Goal: Transaction & Acquisition: Book appointment/travel/reservation

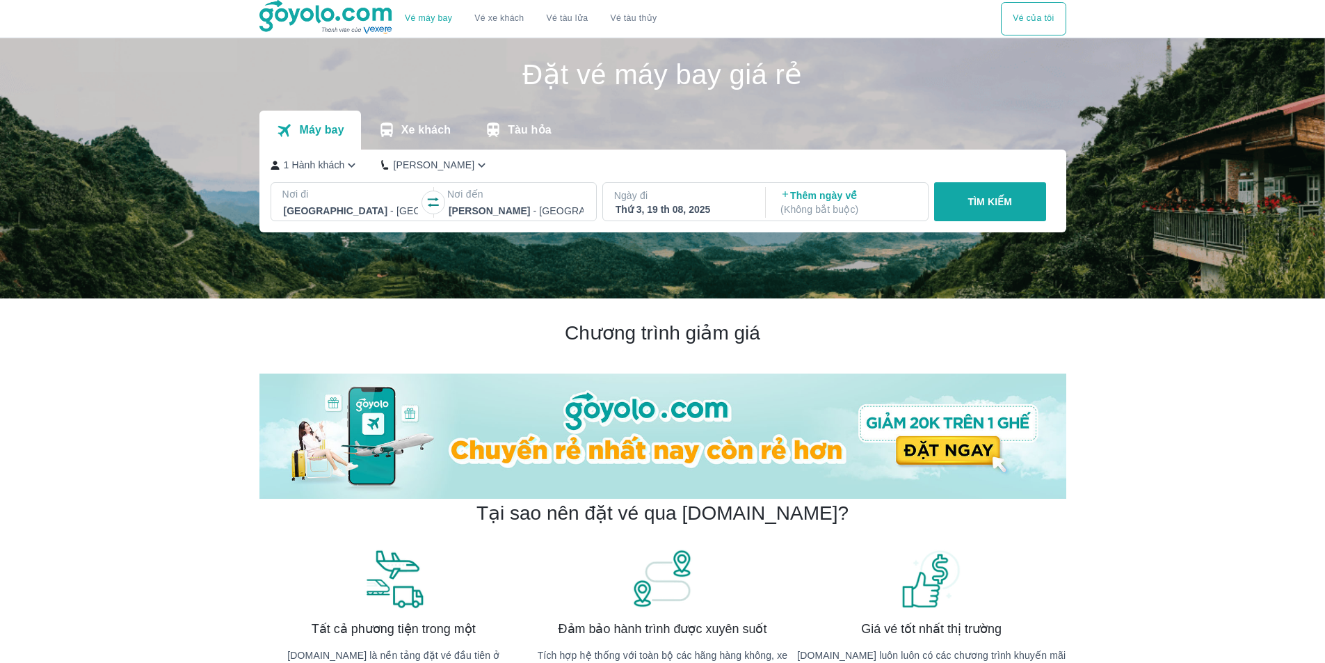
click at [351, 171] on icon "button" at bounding box center [351, 165] width 15 height 15
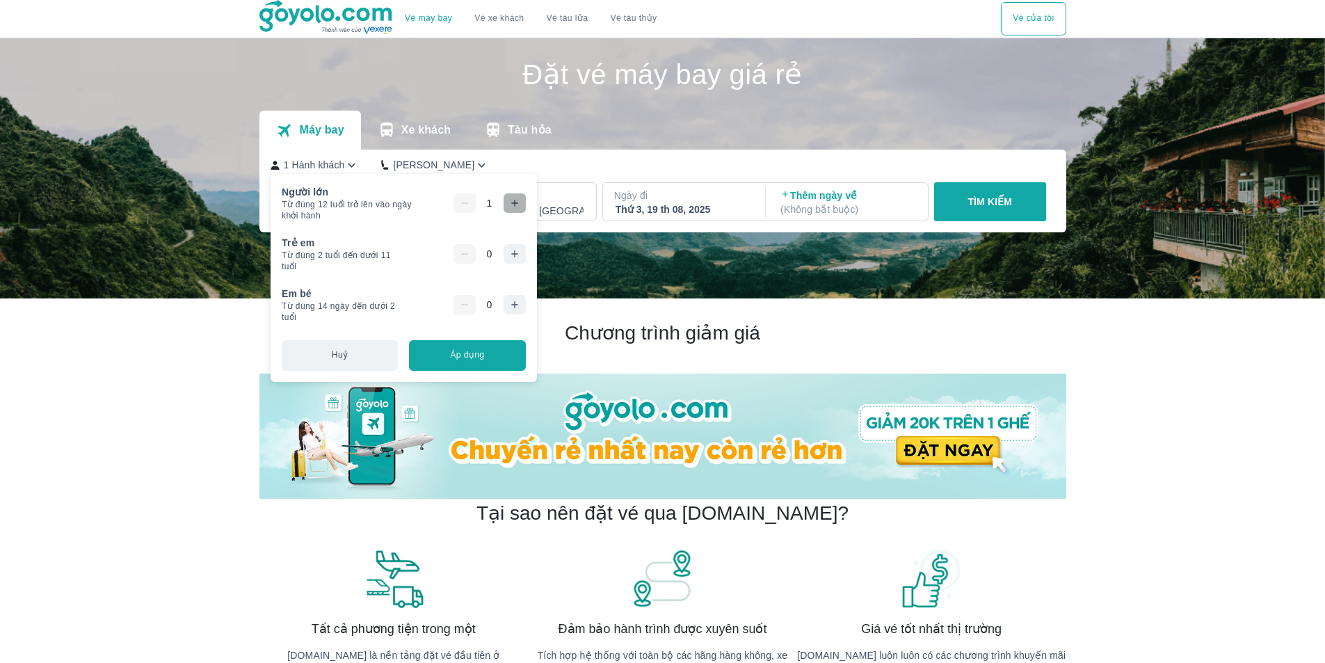
click at [513, 204] on icon "button" at bounding box center [514, 203] width 6 height 6
click at [522, 255] on button "button" at bounding box center [515, 253] width 22 height 19
click at [510, 208] on icon "button" at bounding box center [514, 203] width 11 height 11
click at [995, 210] on button "TÌM KIẾM" at bounding box center [990, 201] width 112 height 39
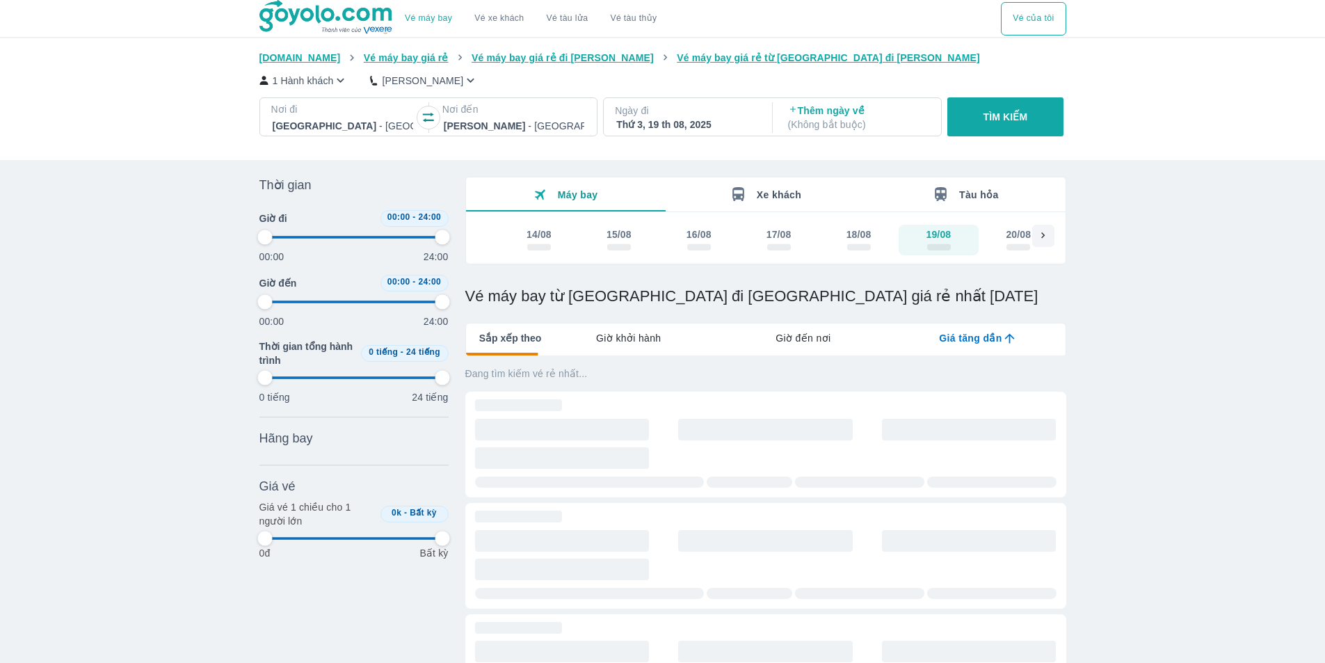
type input "97.9166666666667"
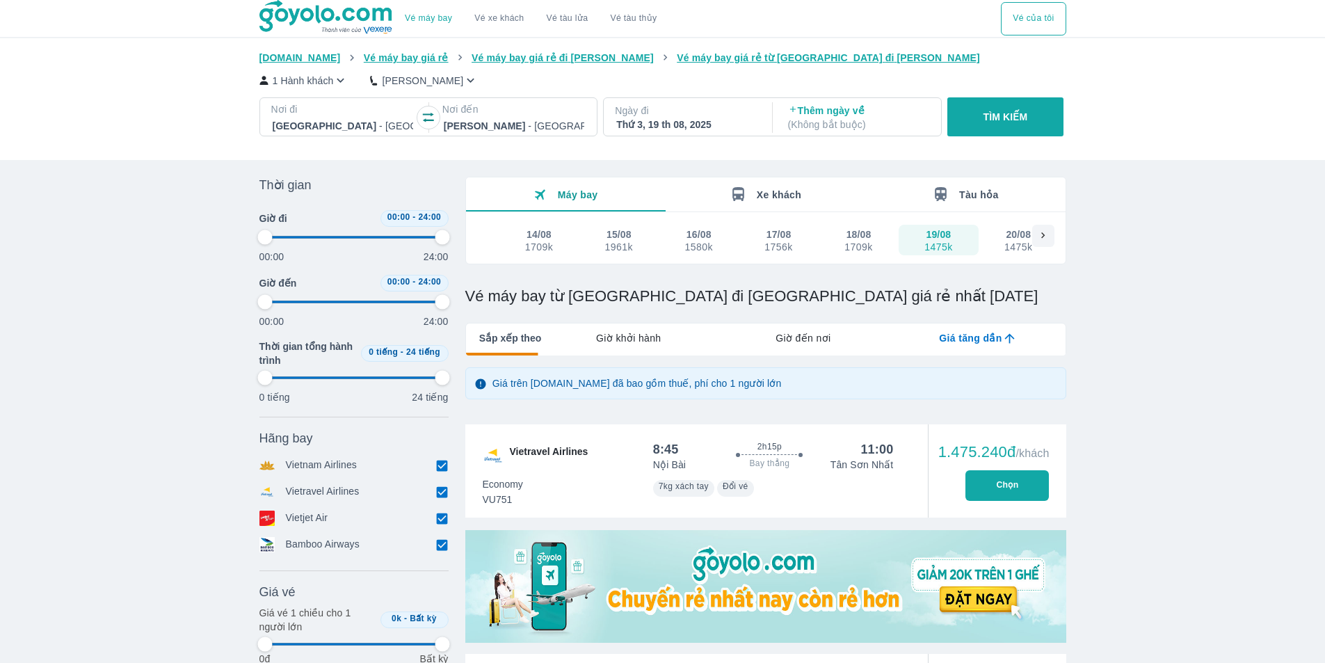
type input "97.9166666666667"
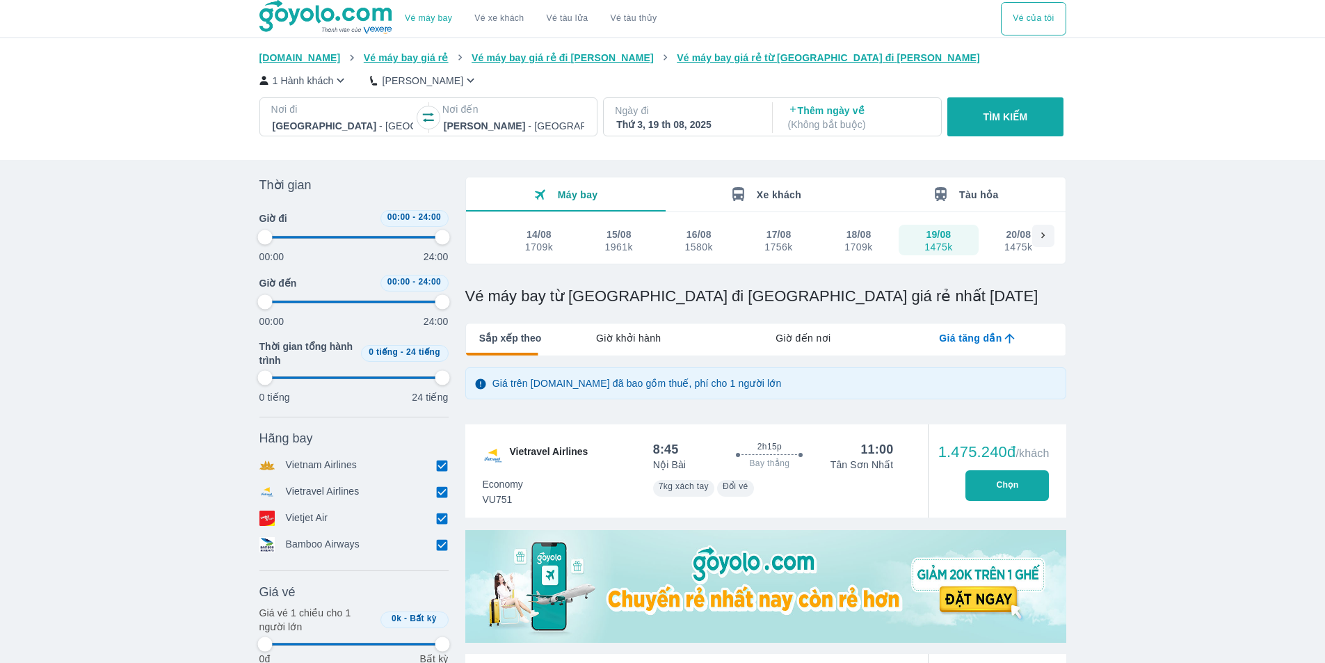
type input "97.9166666666667"
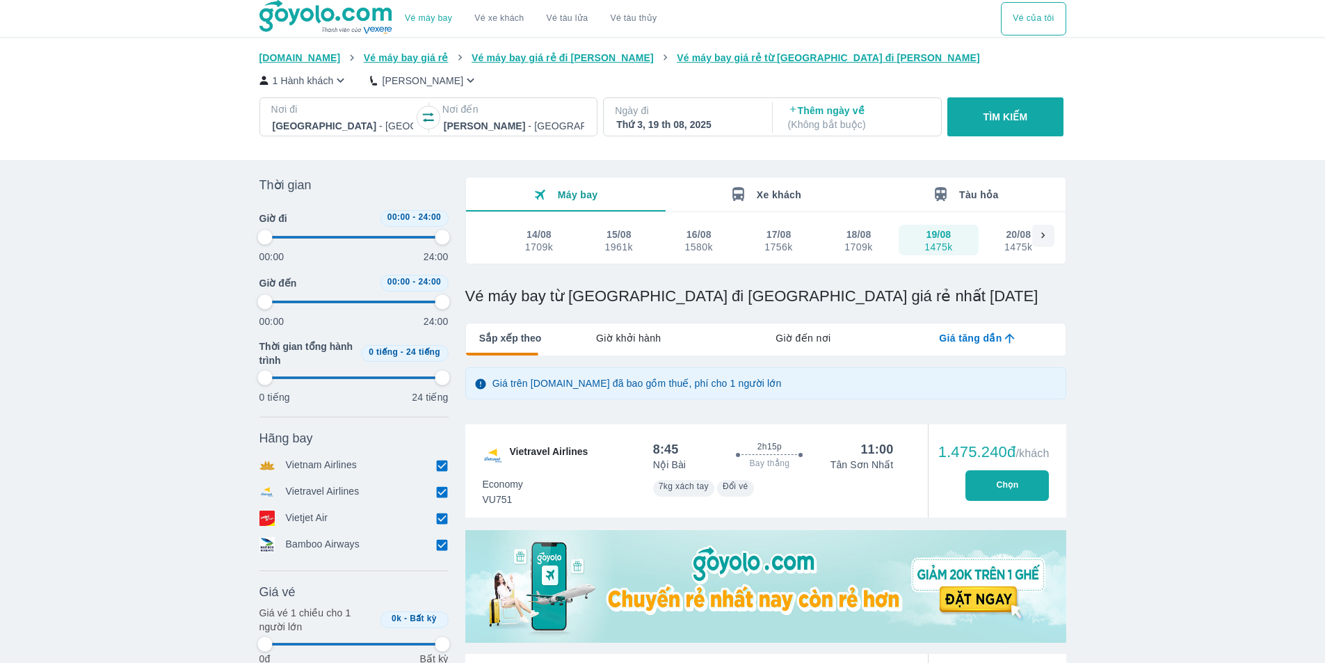
type input "97.9166666666667"
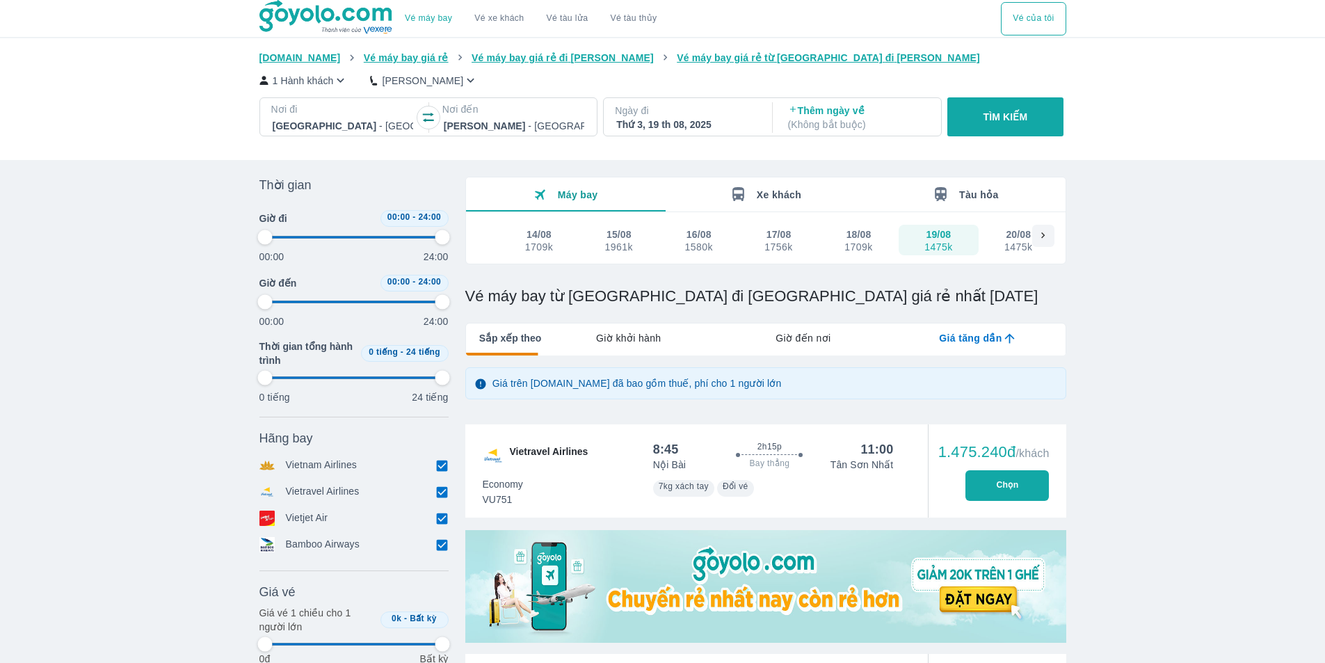
type input "97.9166666666667"
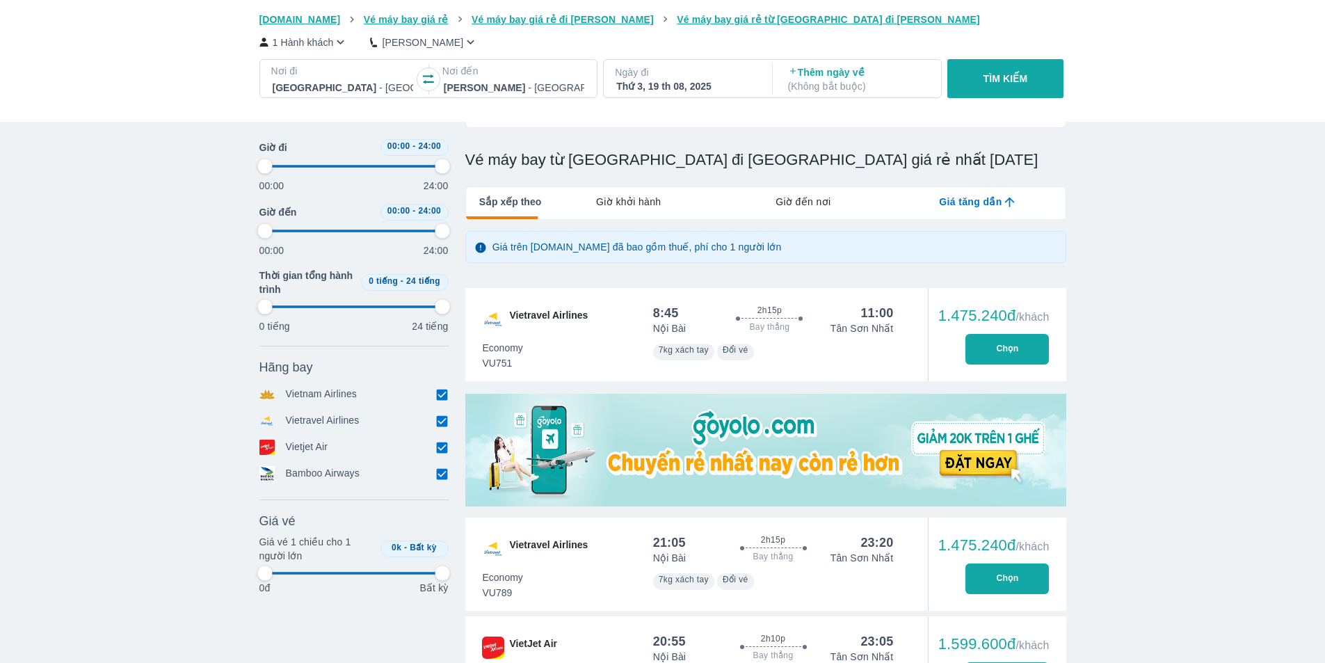
scroll to position [139, 0]
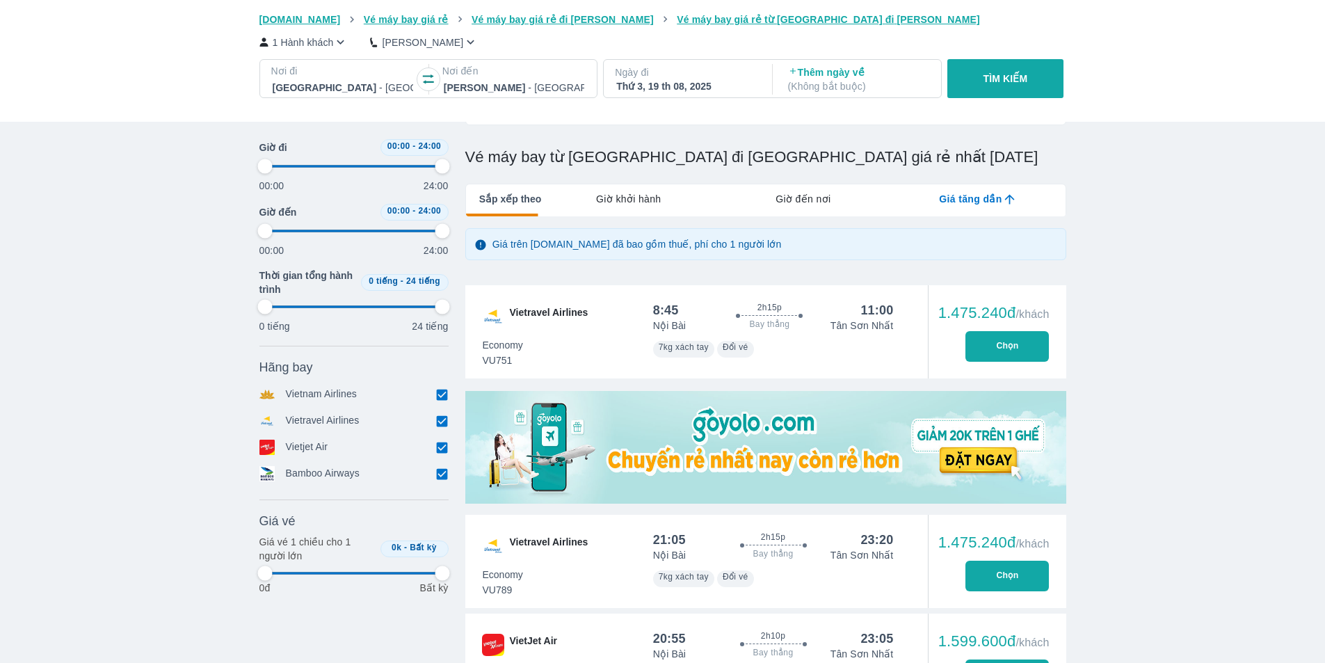
type input "97.9166666666667"
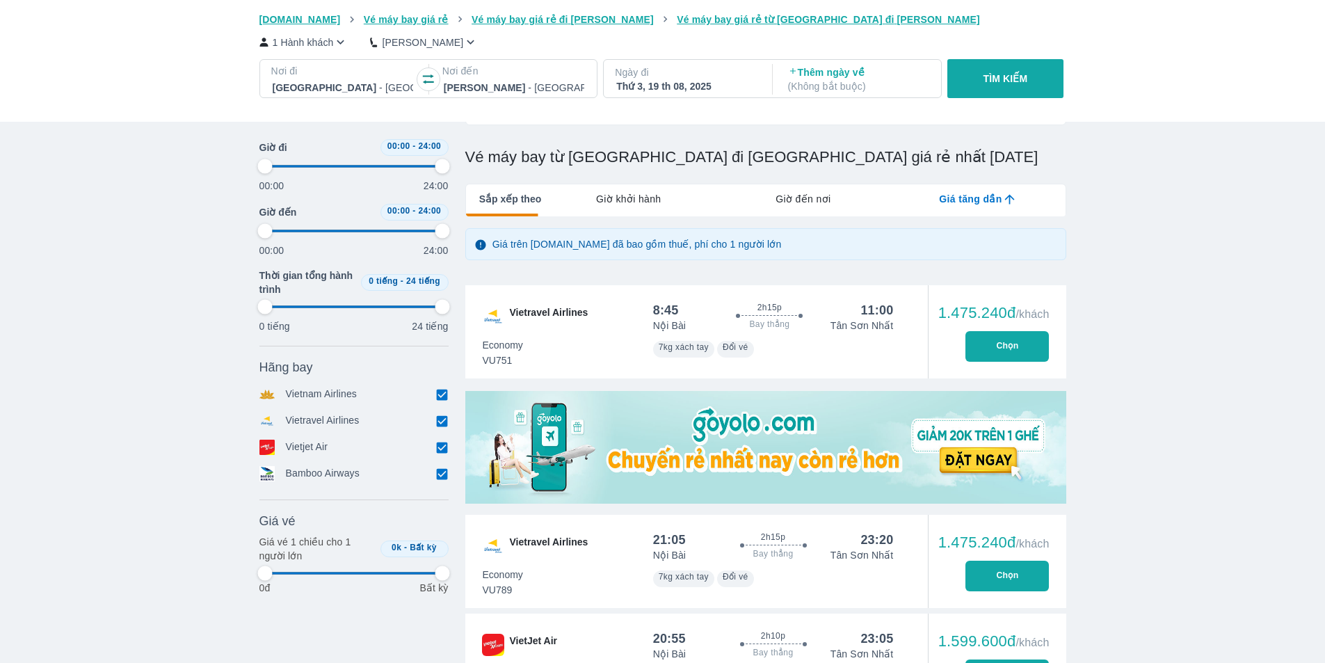
type input "97.9166666666667"
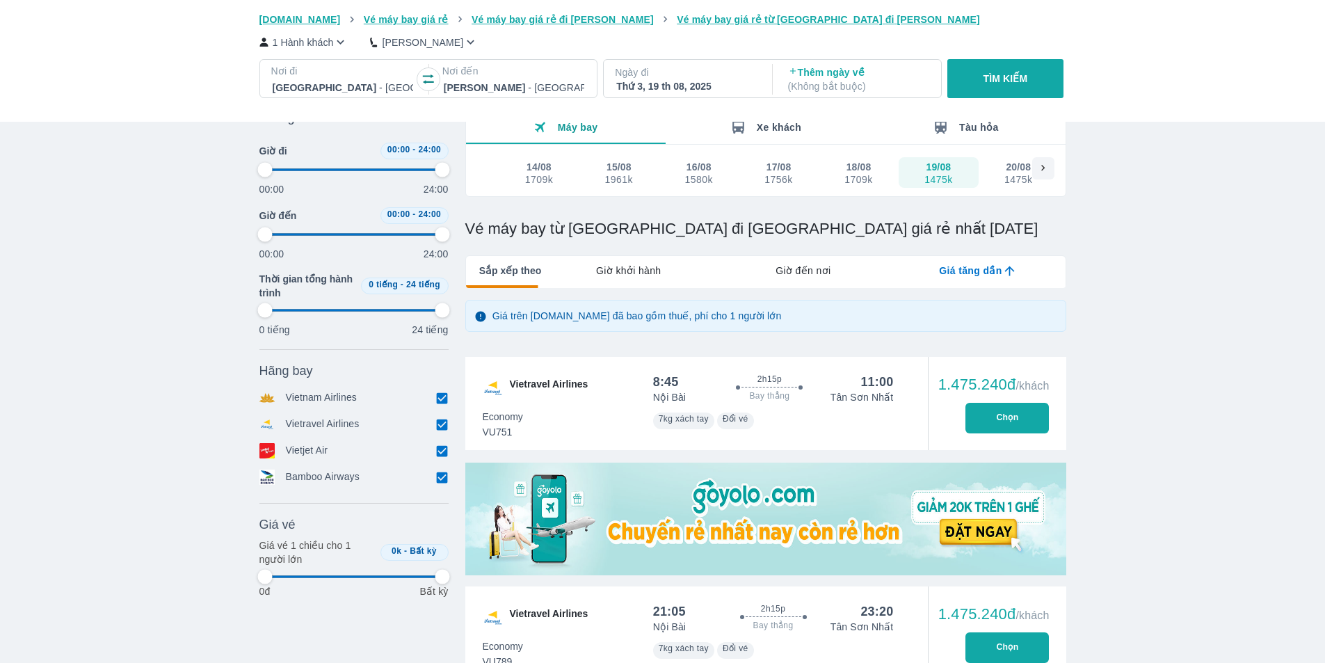
scroll to position [0, 0]
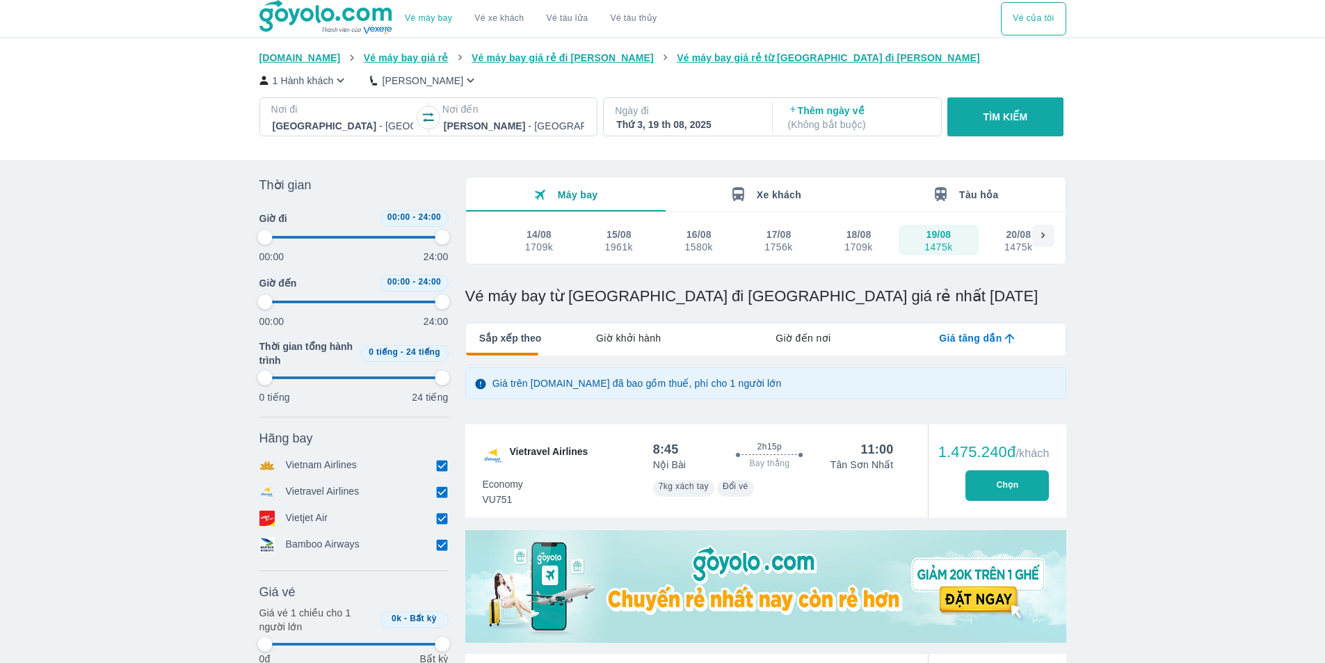
type input "97.9166666666667"
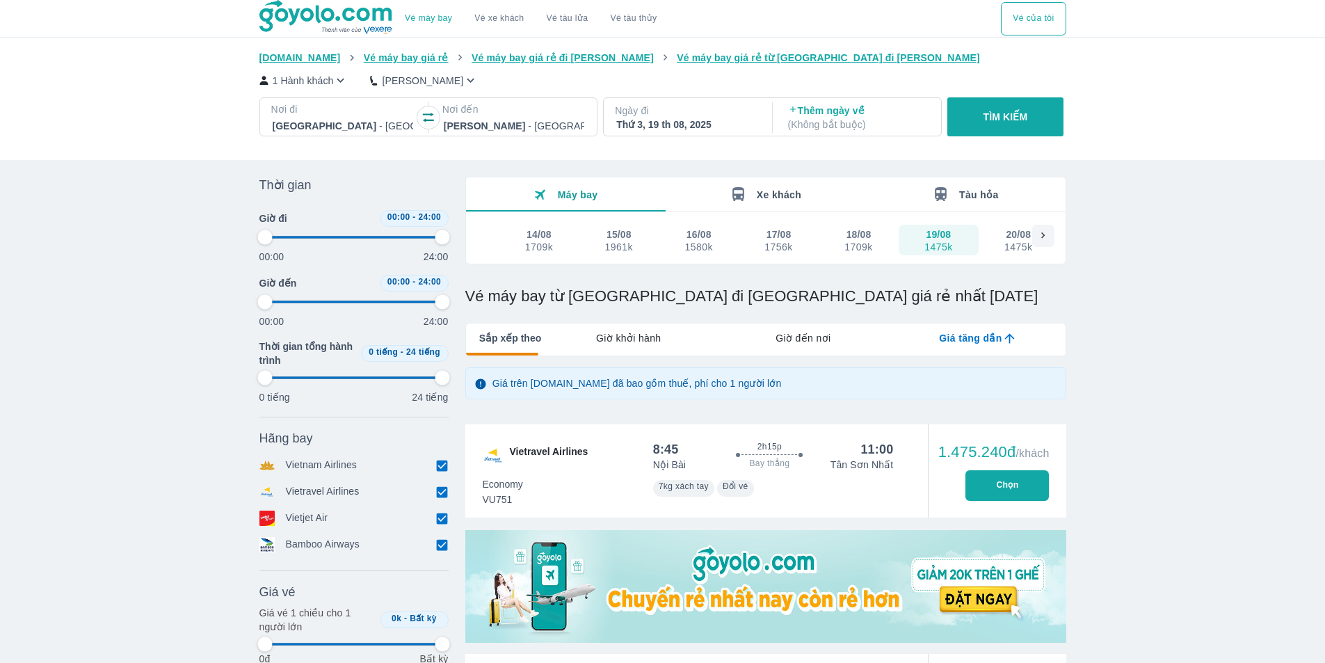
type input "97.9166666666667"
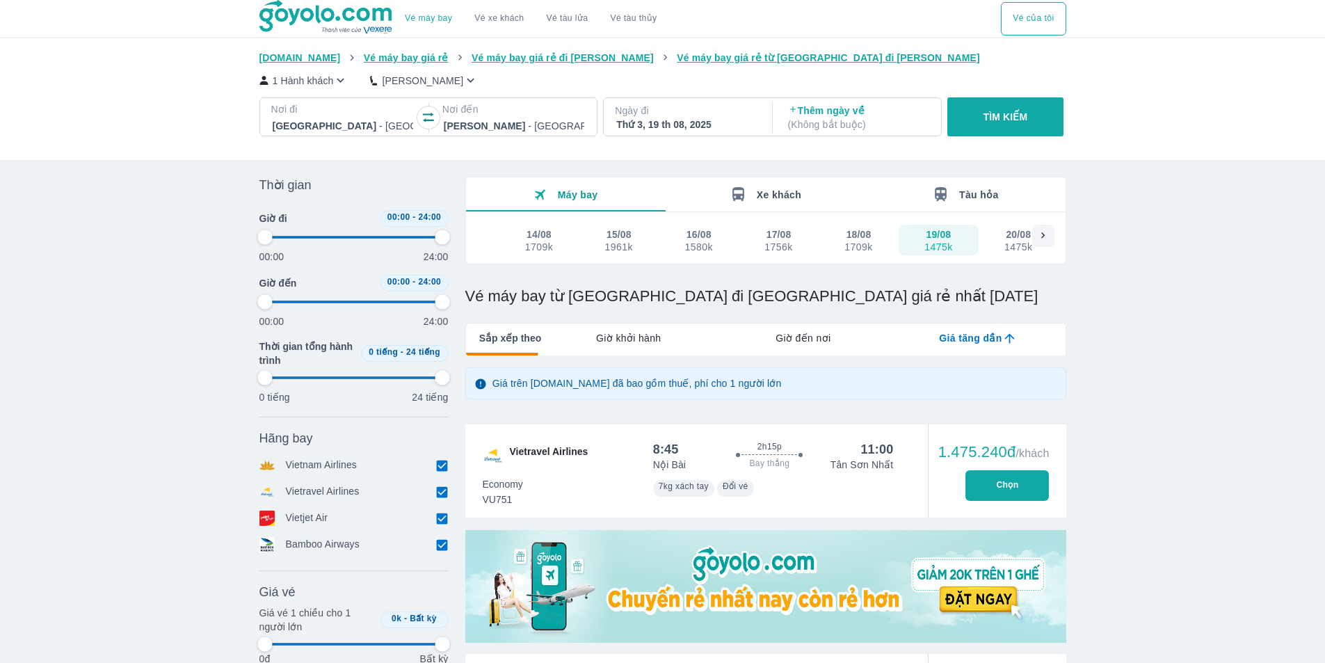
type input "97.9166666666667"
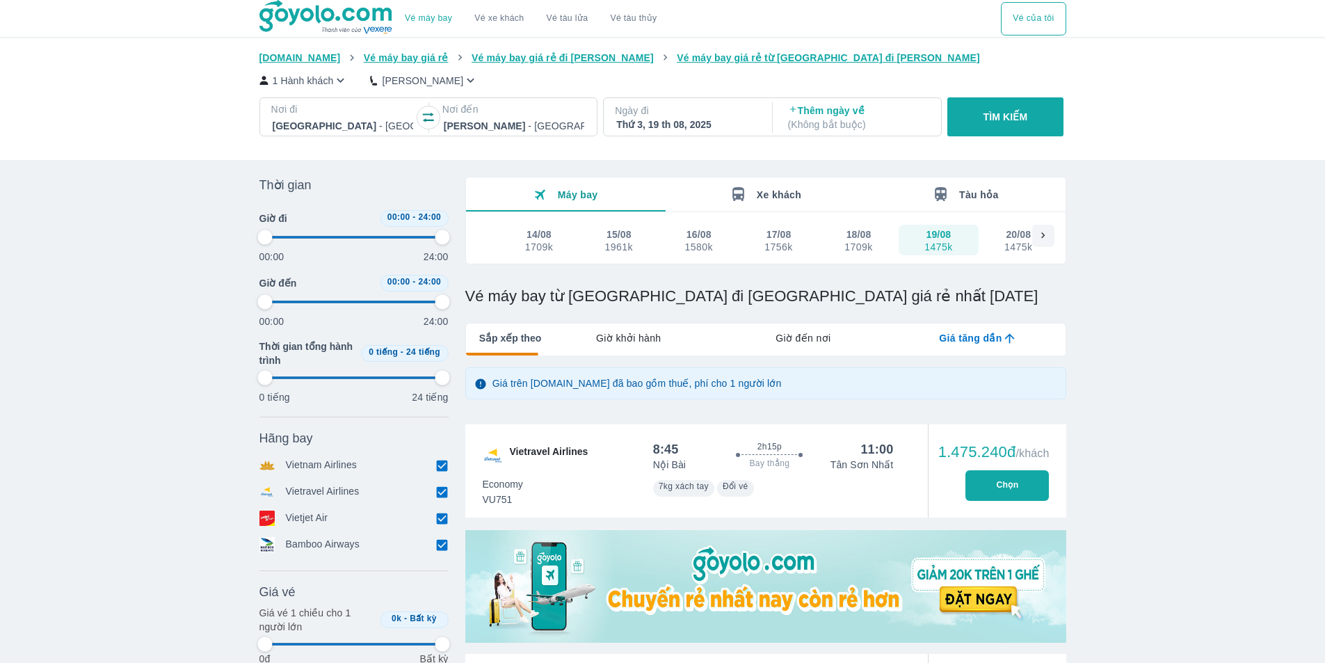
type input "97.9166666666667"
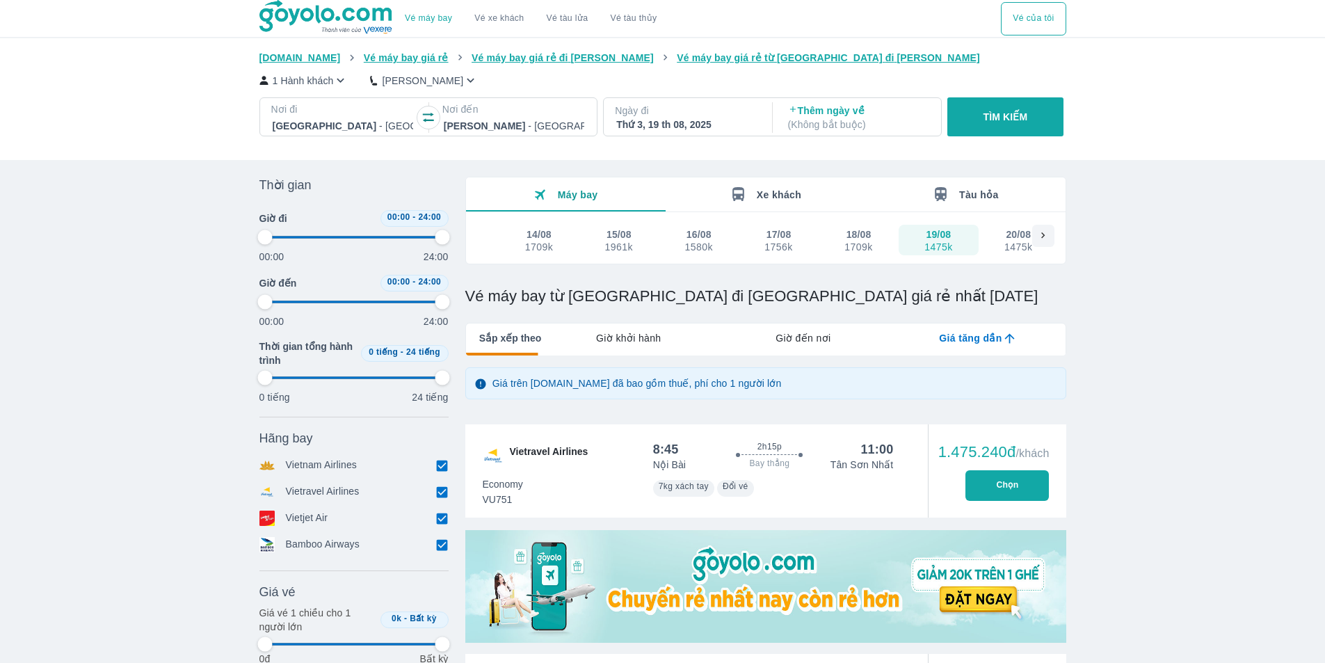
type input "97.9166666666667"
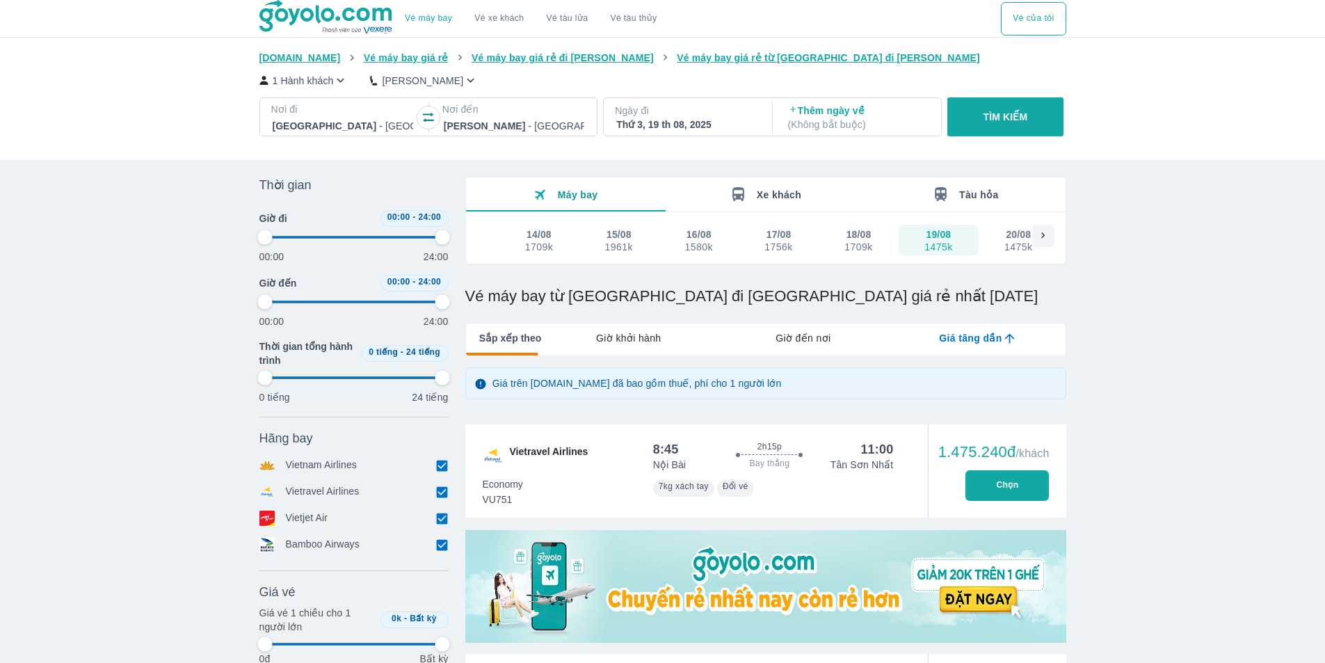
type input "97.9166666666667"
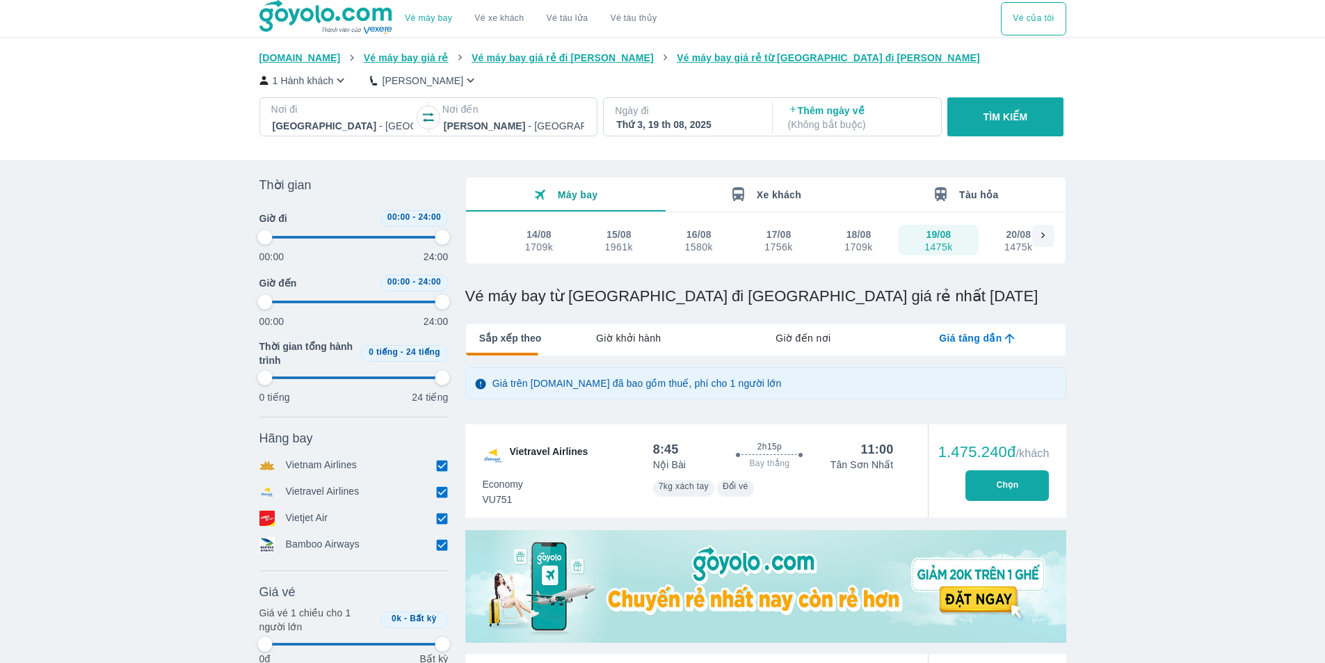
type input "97.9166666666667"
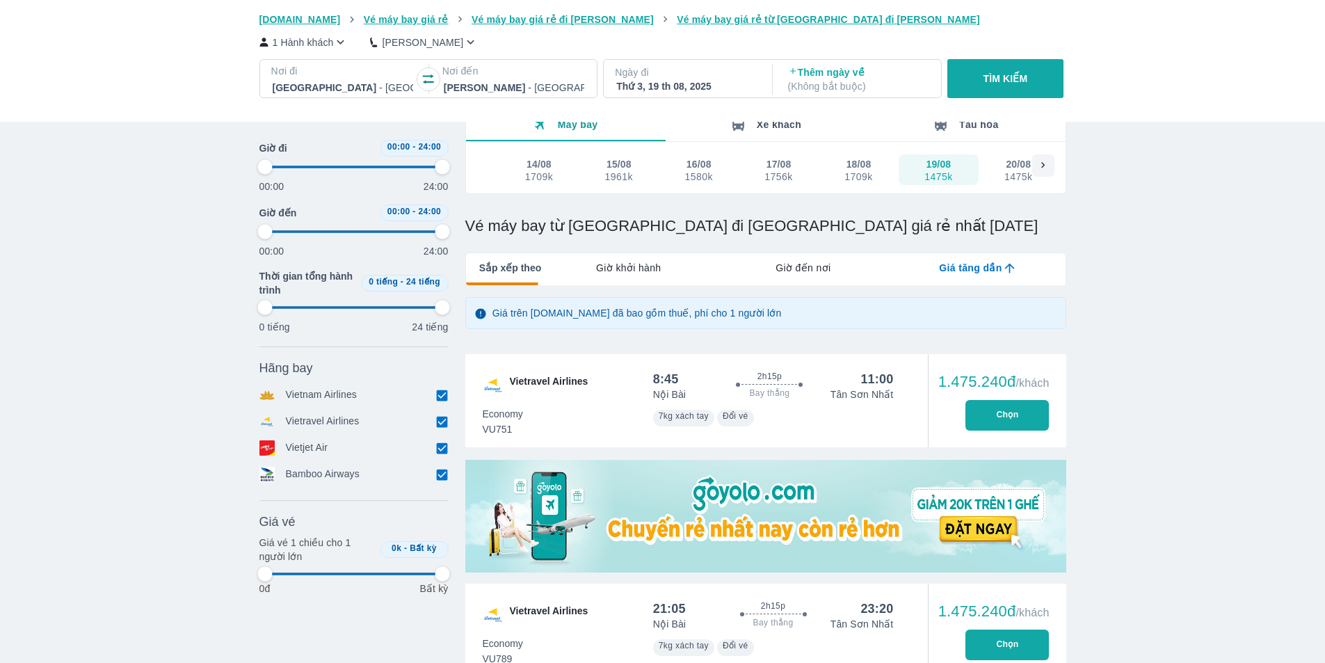
scroll to position [139, 0]
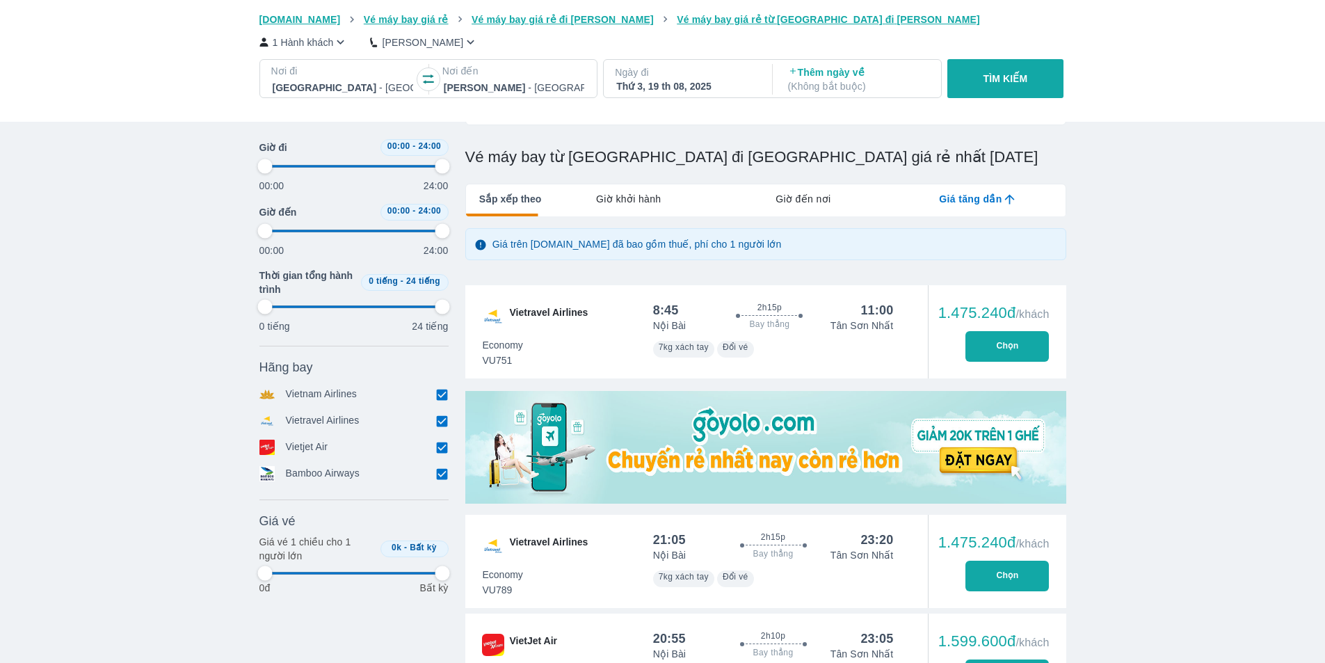
type input "97.9166666666667"
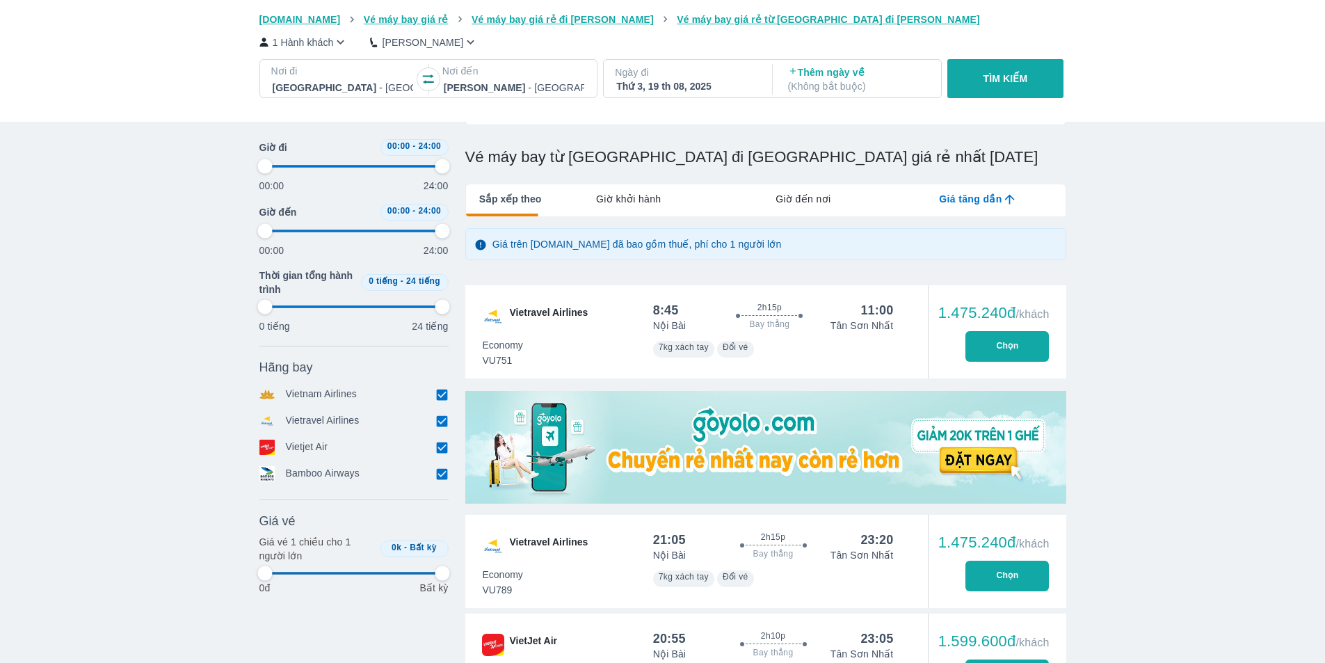
type input "97.9166666666667"
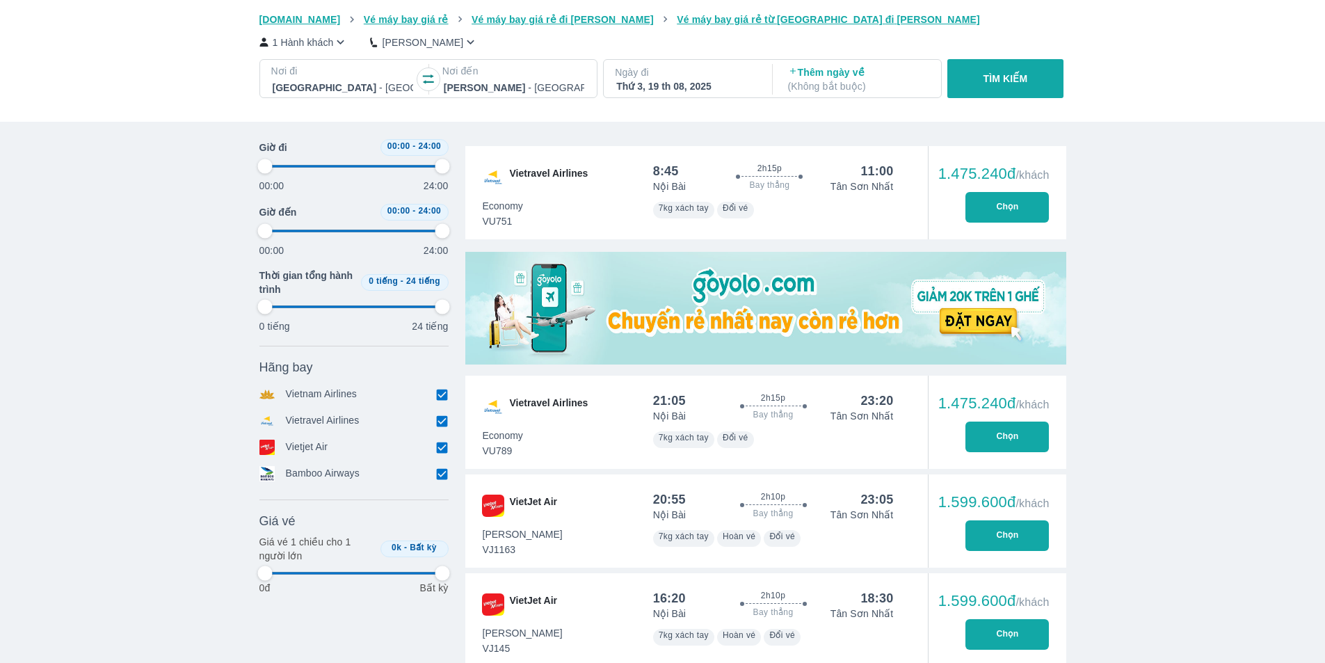
scroll to position [70, 0]
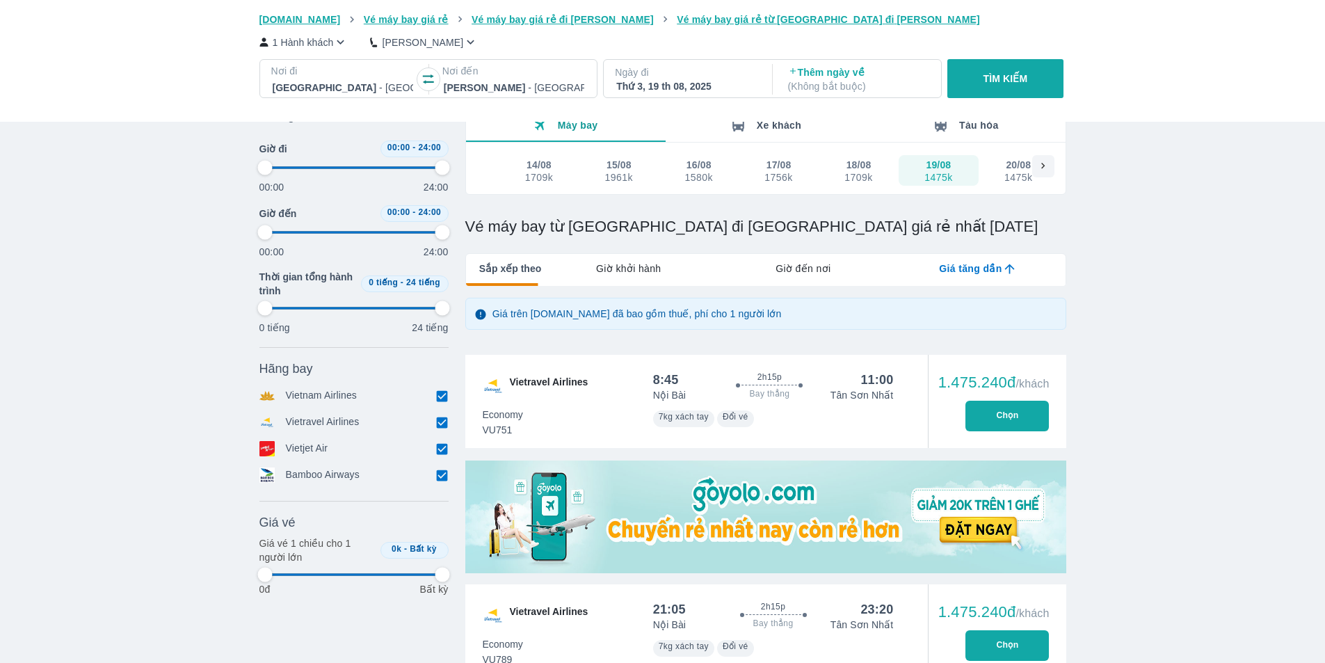
type input "97.9166666666667"
click at [634, 268] on span "Giờ khởi hành" at bounding box center [628, 269] width 65 height 14
type input "97.9166666666667"
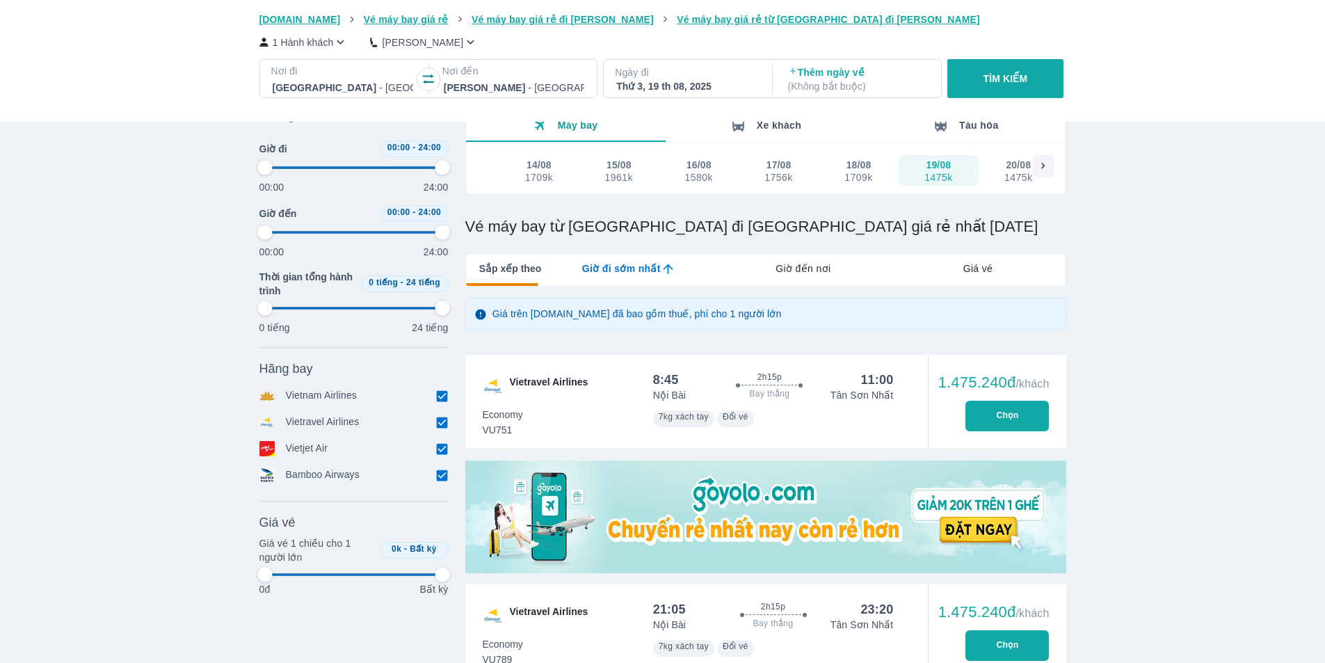
type input "97.9166666666667"
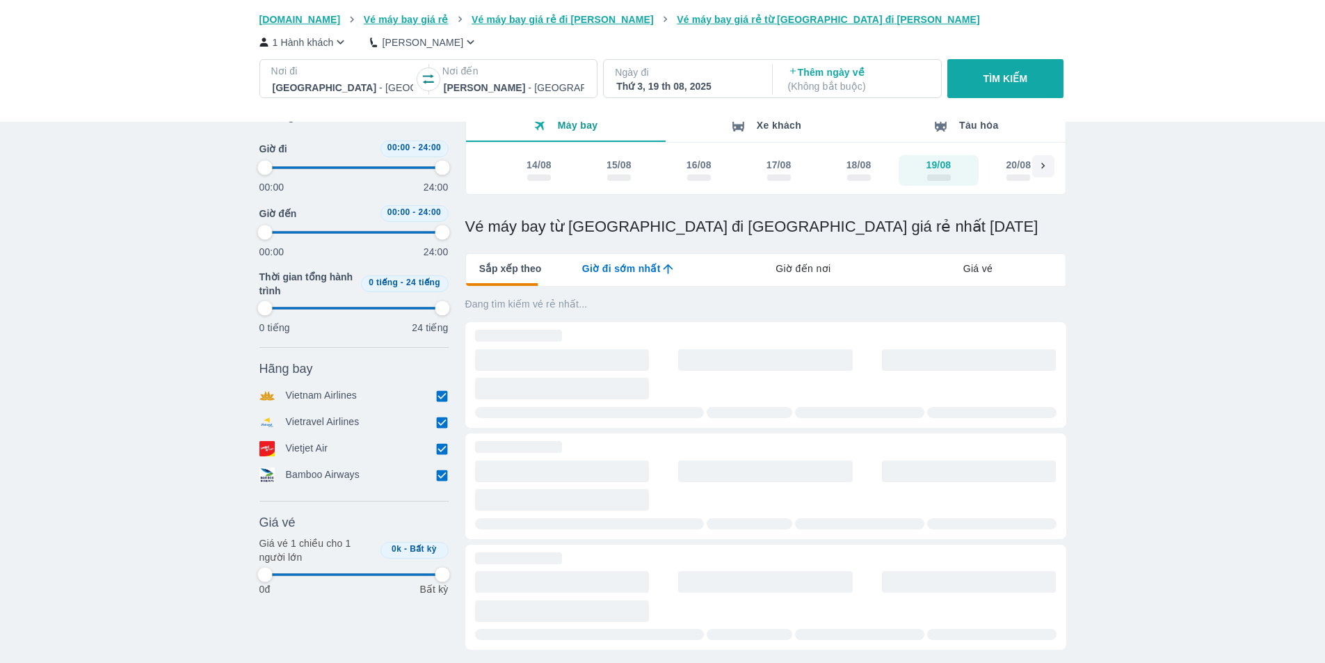
type input "97.9166666666667"
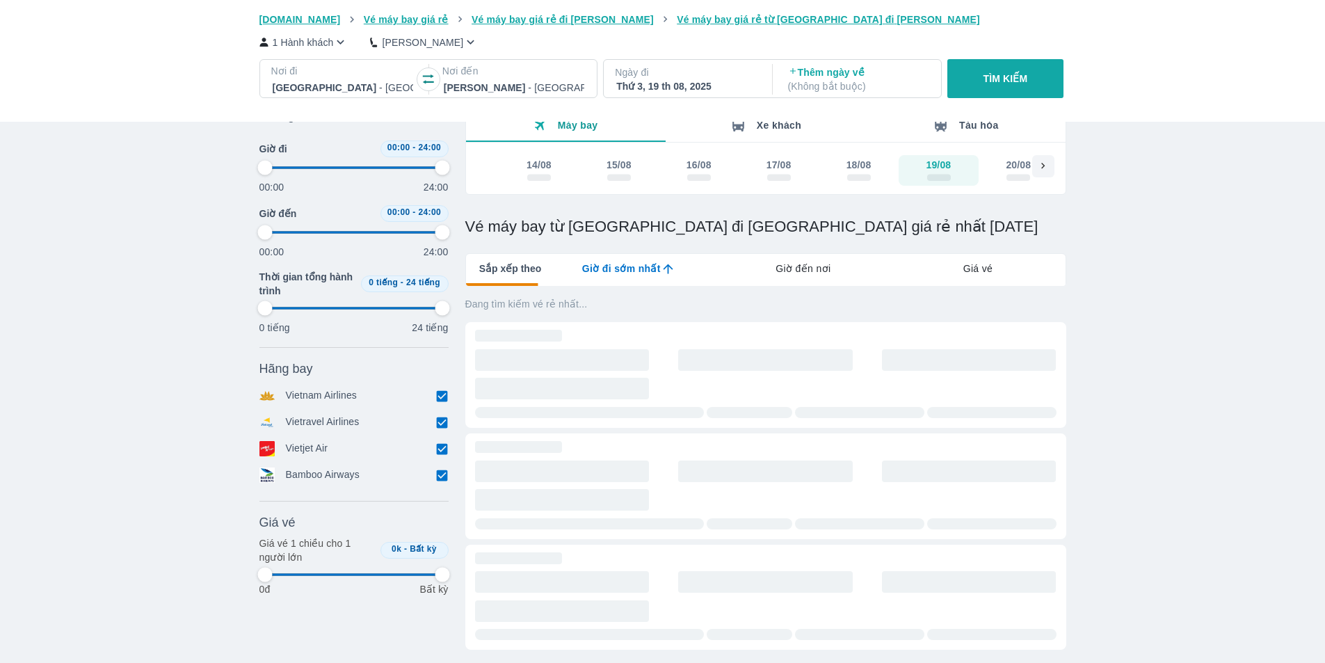
type input "97.9166666666667"
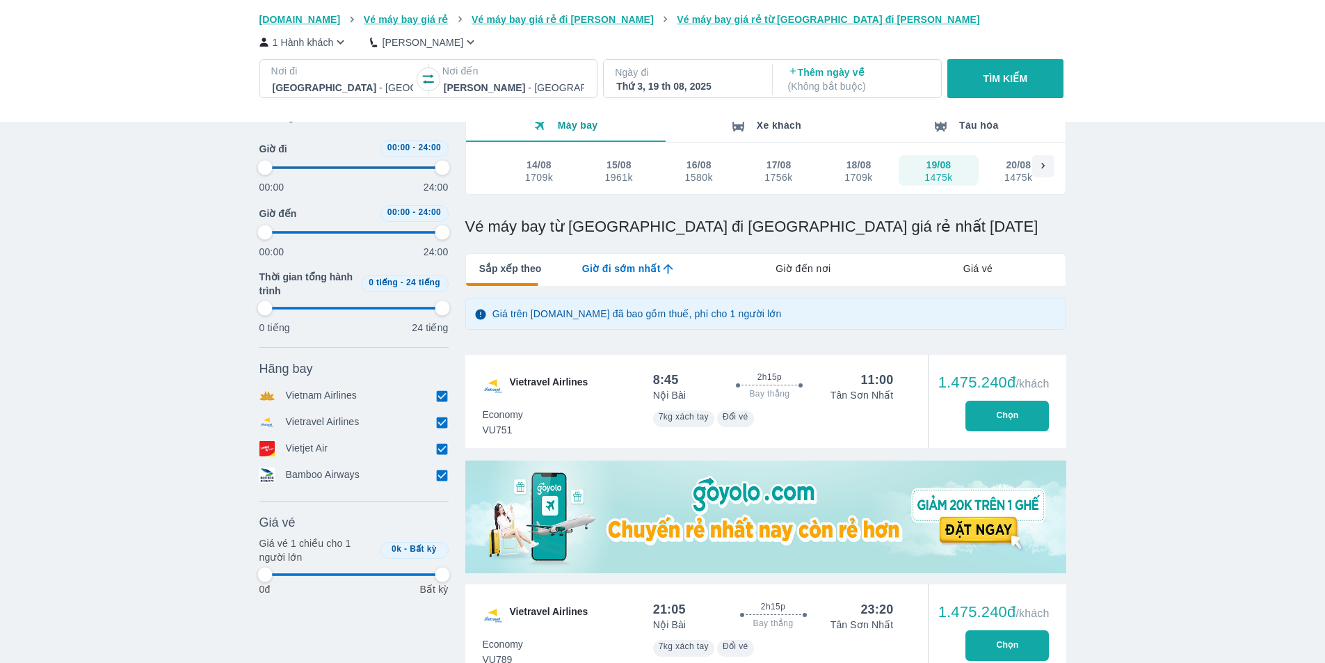
type input "97.9166666666667"
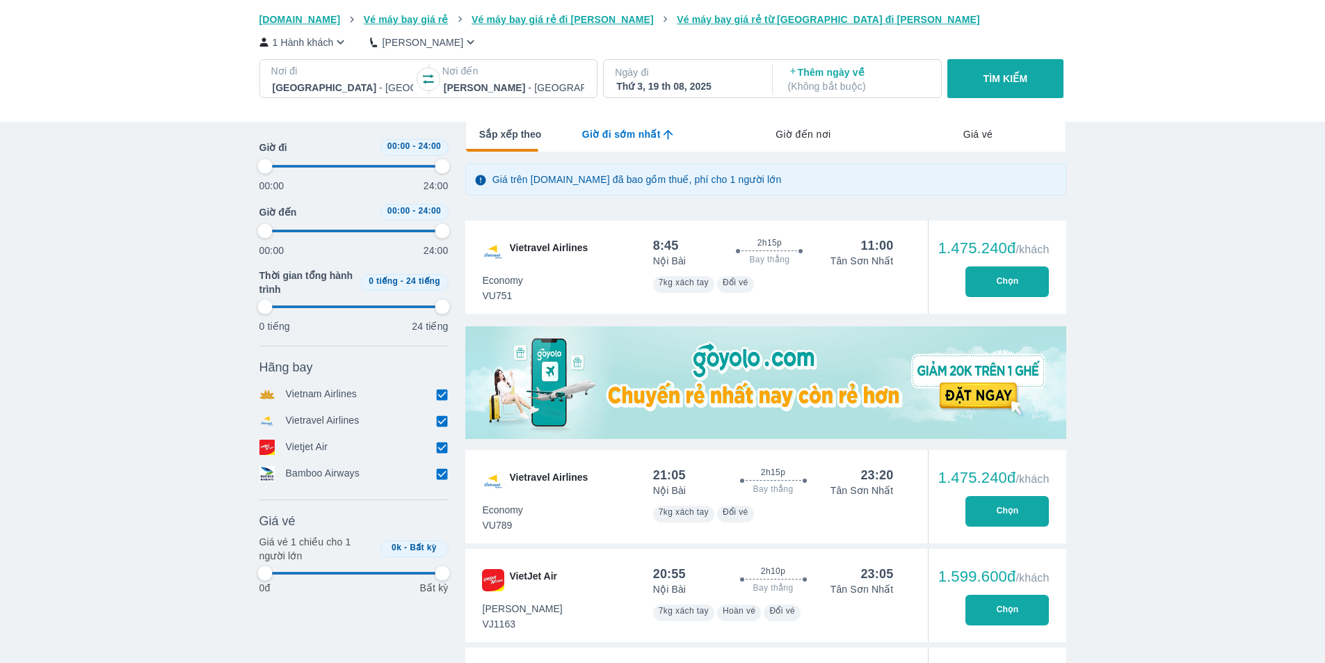
scroll to position [209, 0]
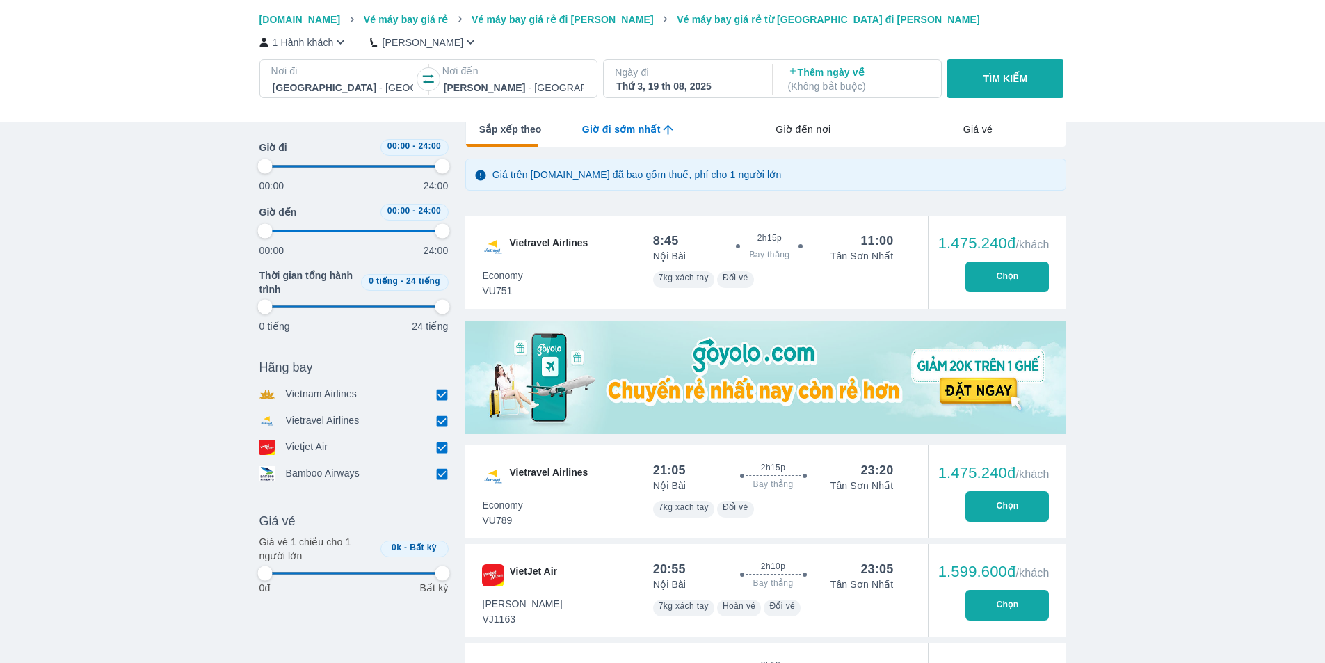
type input "97.9166666666667"
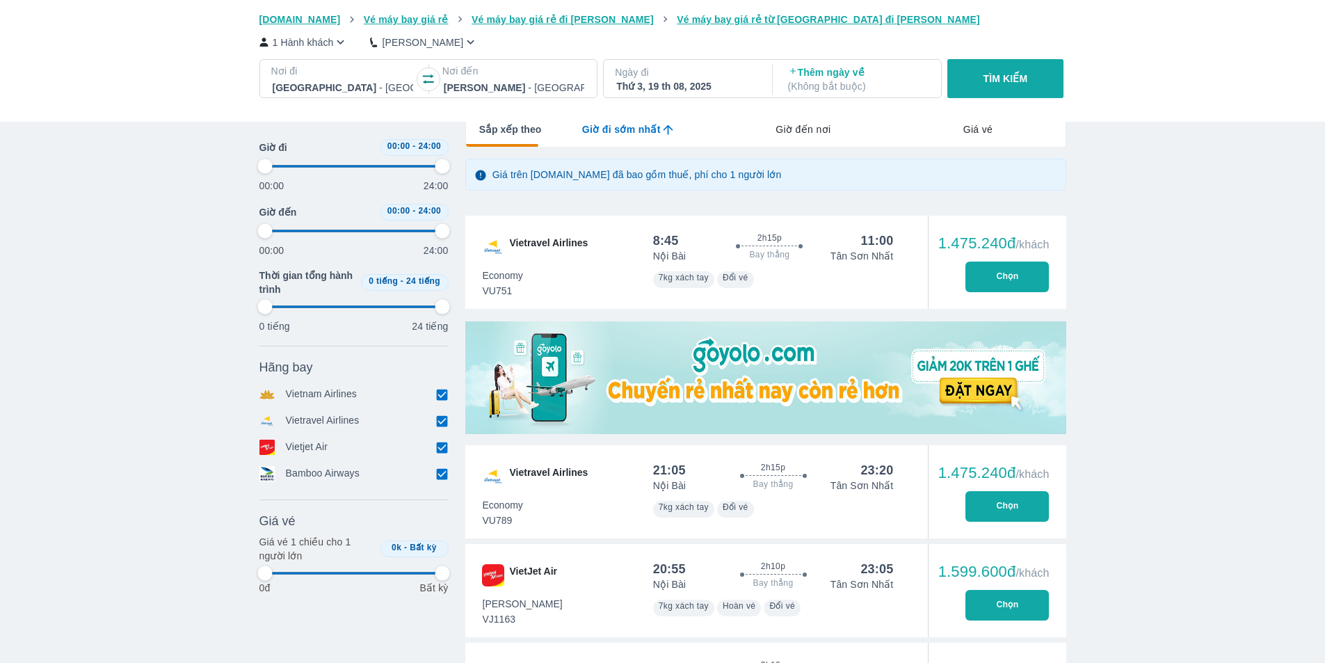
type input "97.9166666666667"
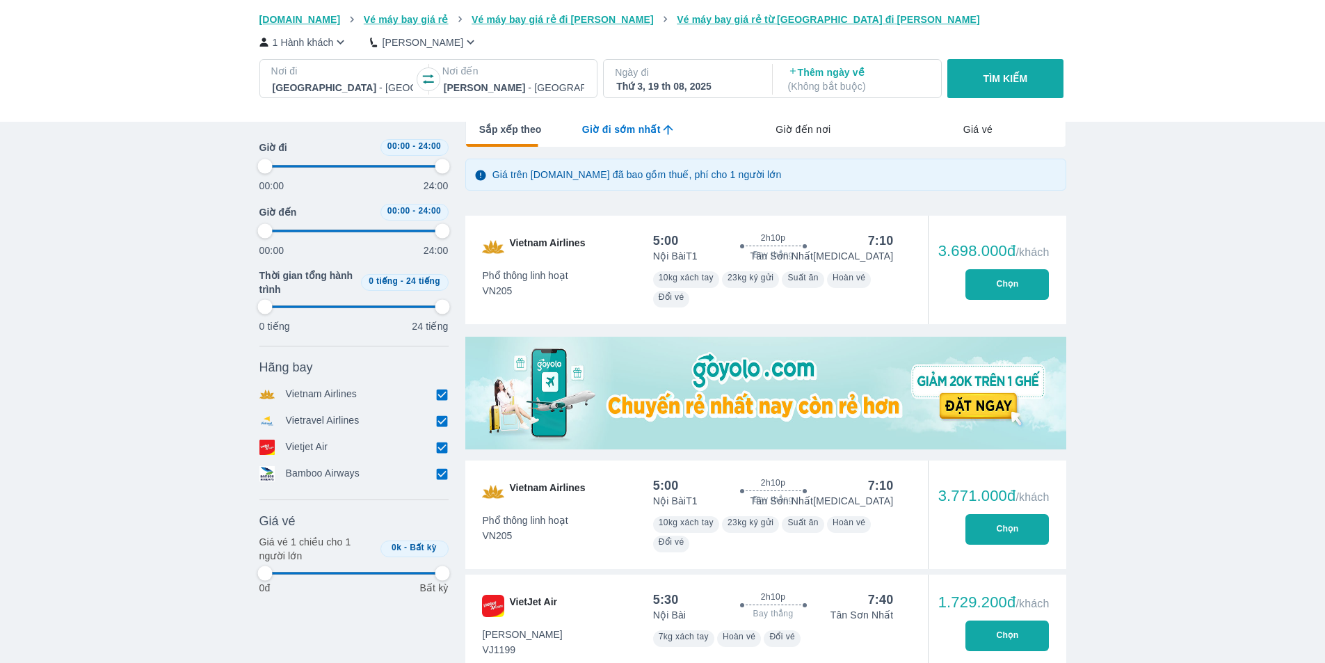
type input "97.9166666666667"
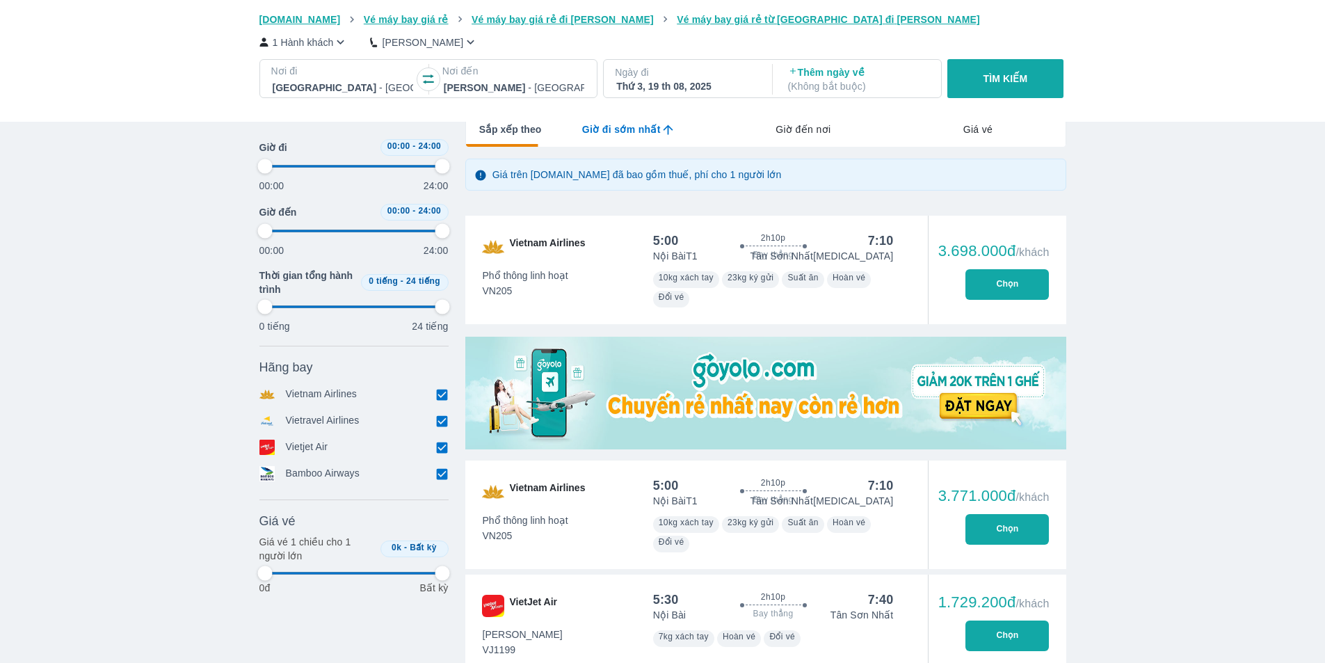
type input "97.9166666666667"
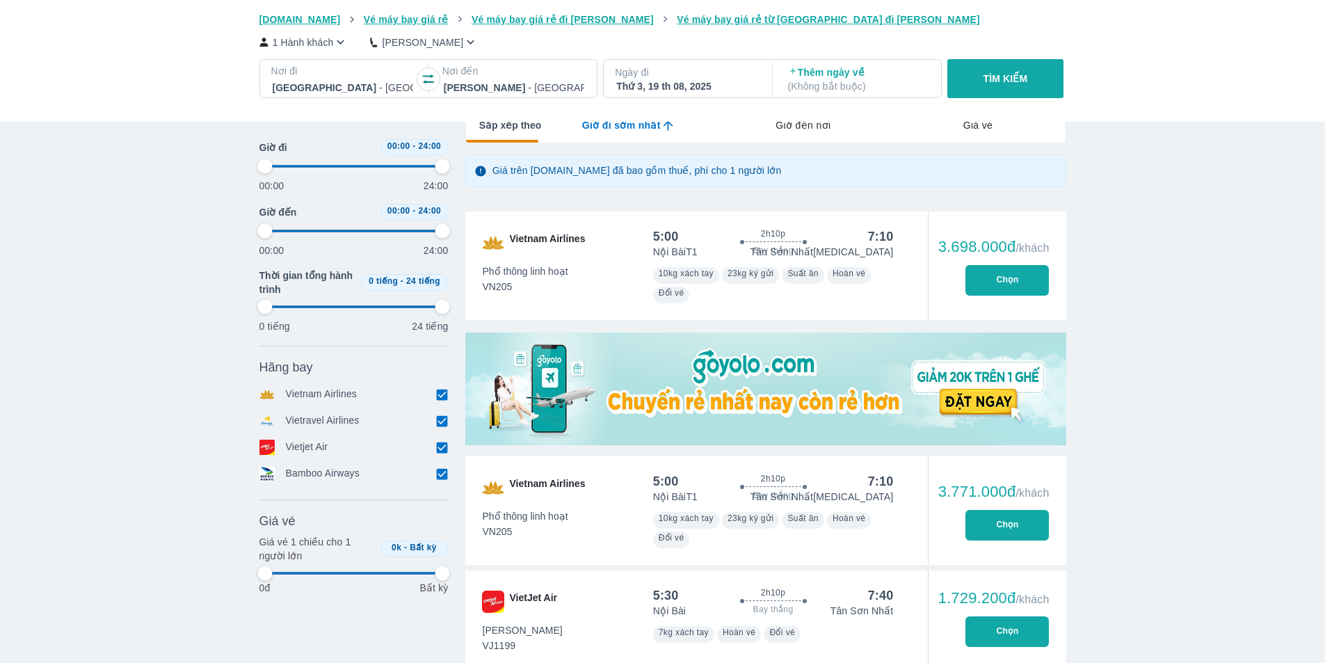
type input "97.9166666666667"
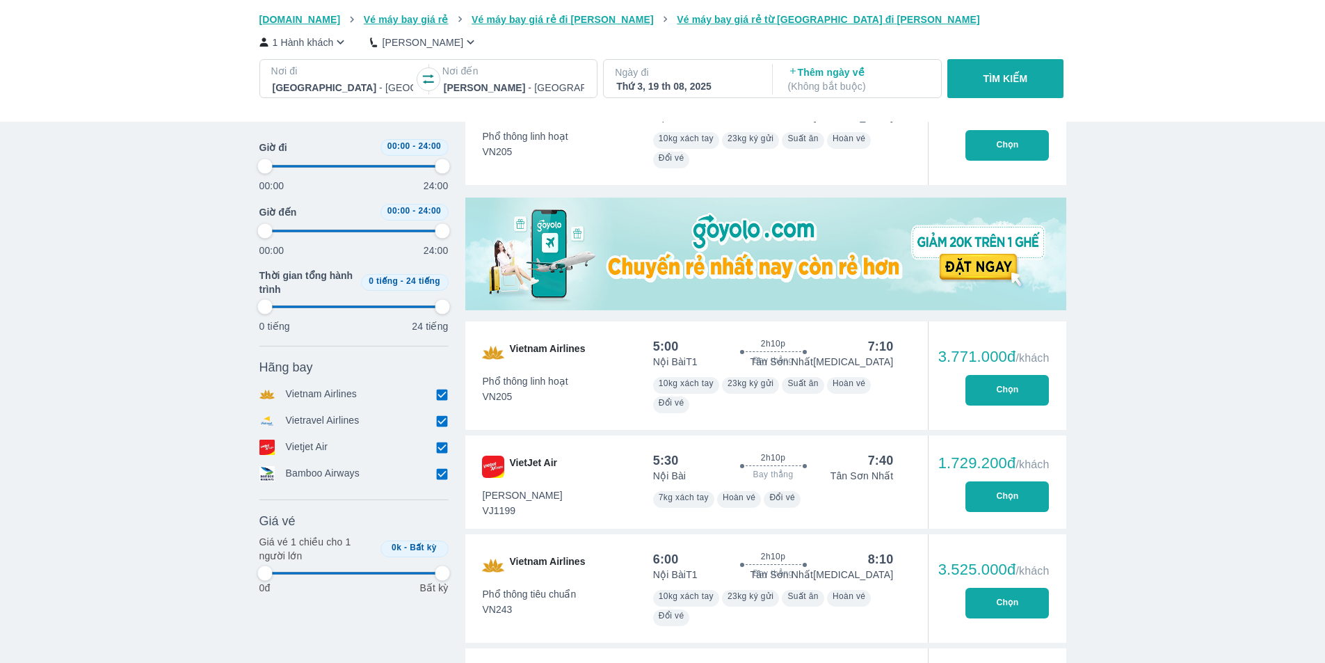
type input "97.9166666666667"
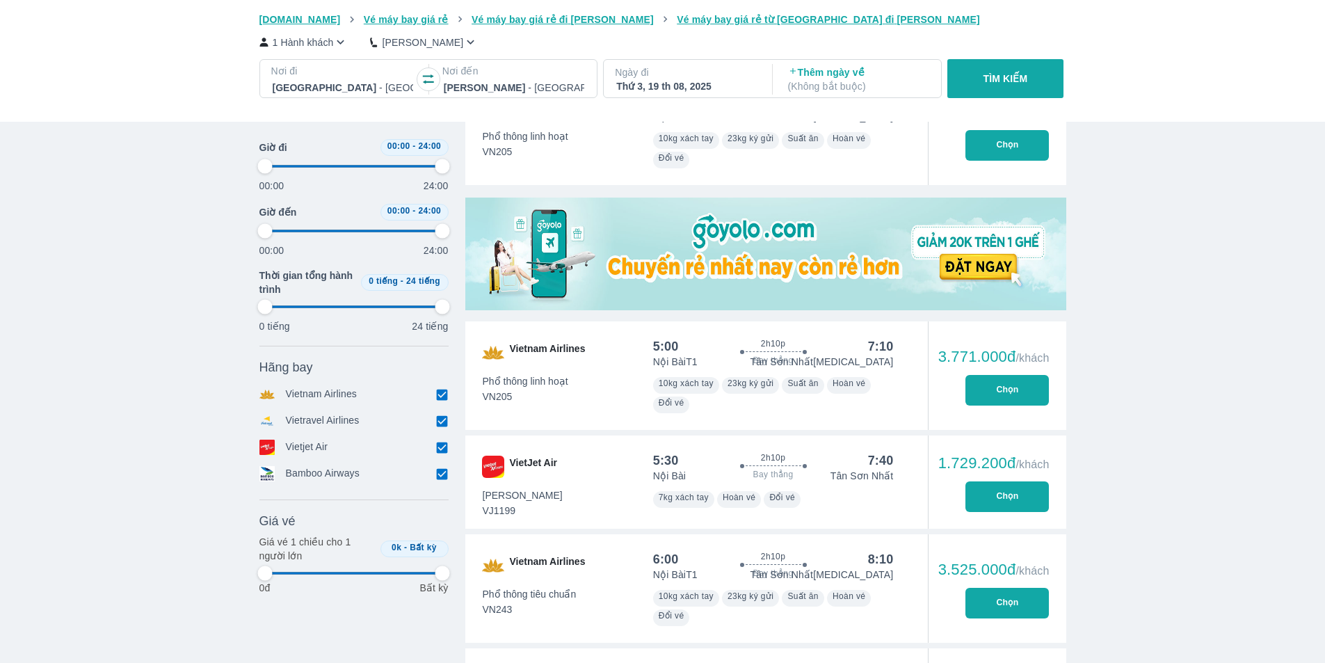
type input "97.9166666666667"
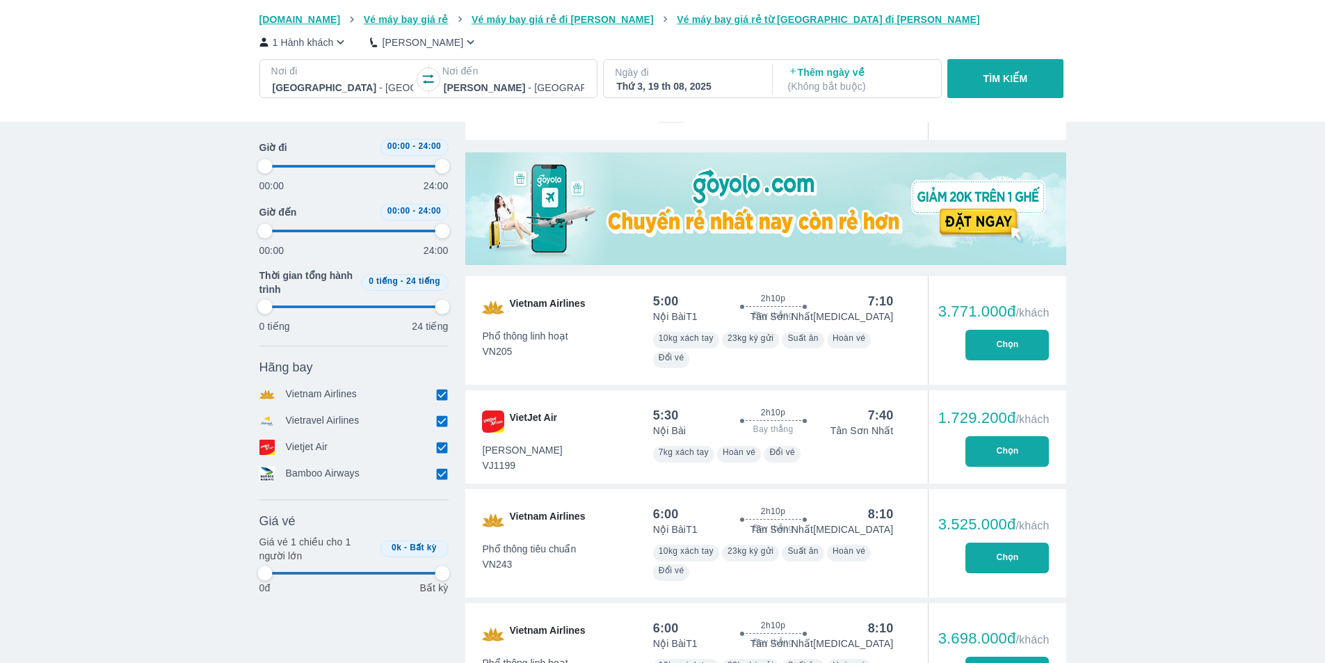
scroll to position [417, 0]
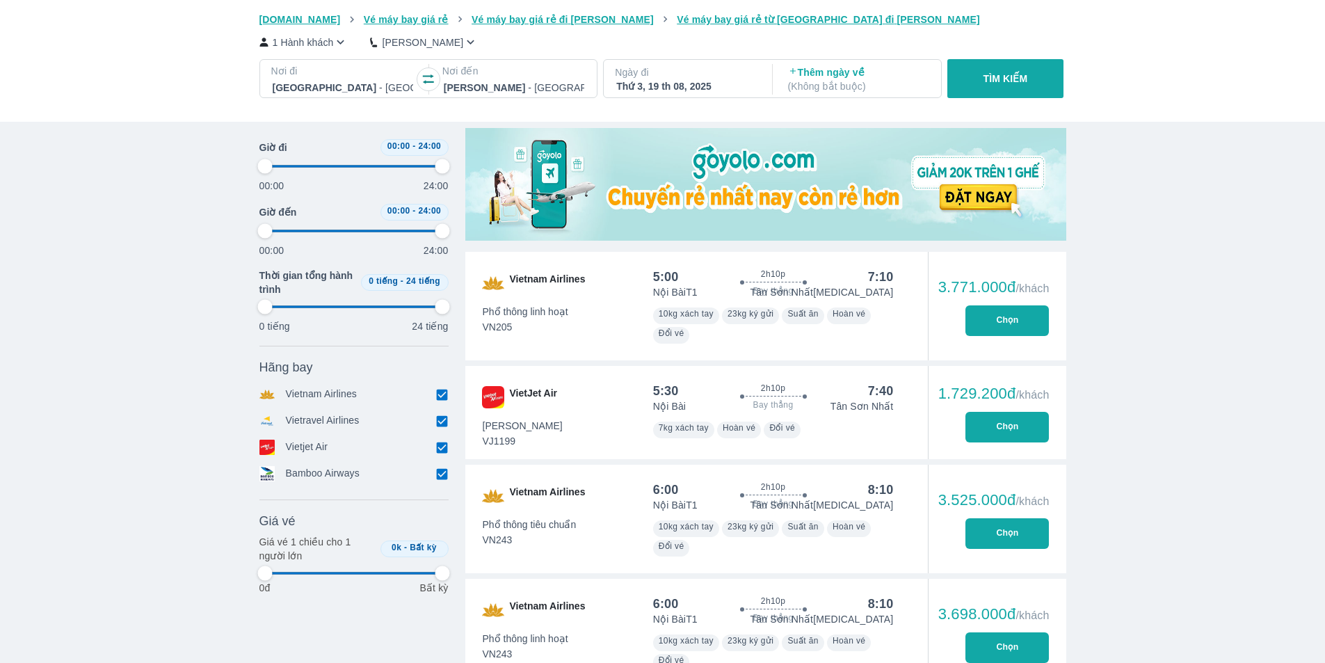
type input "97.9166666666667"
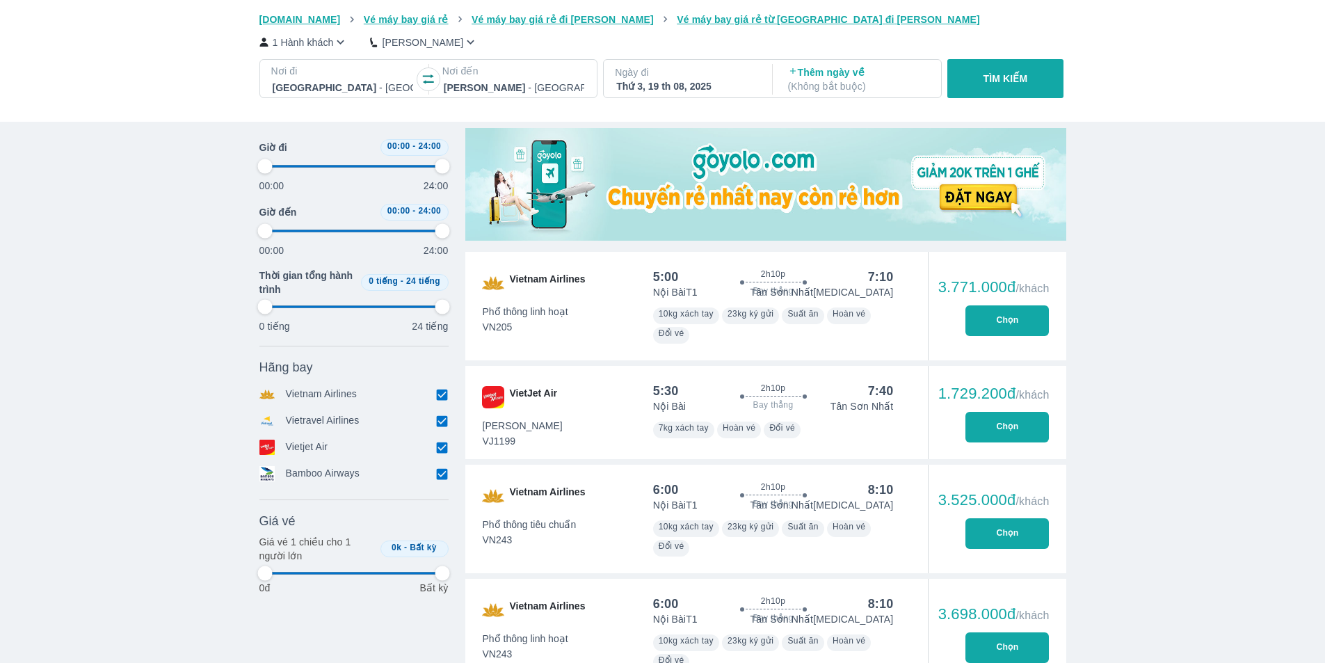
type input "97.9166666666667"
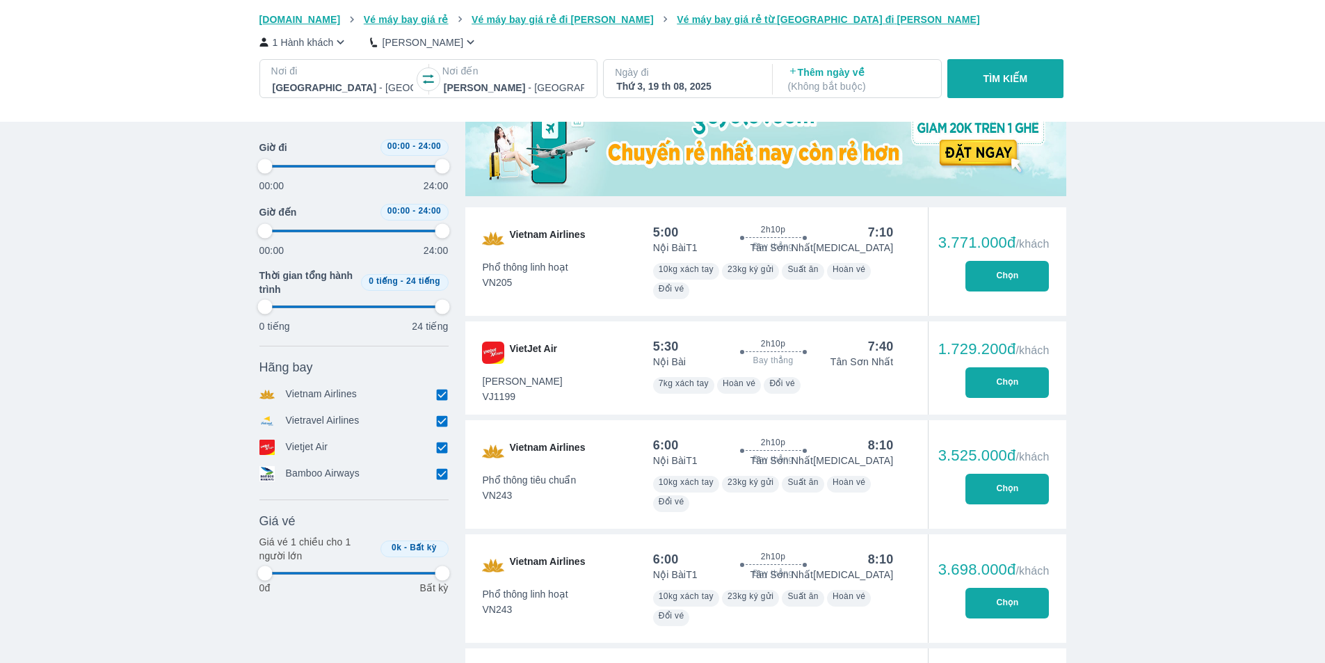
scroll to position [487, 0]
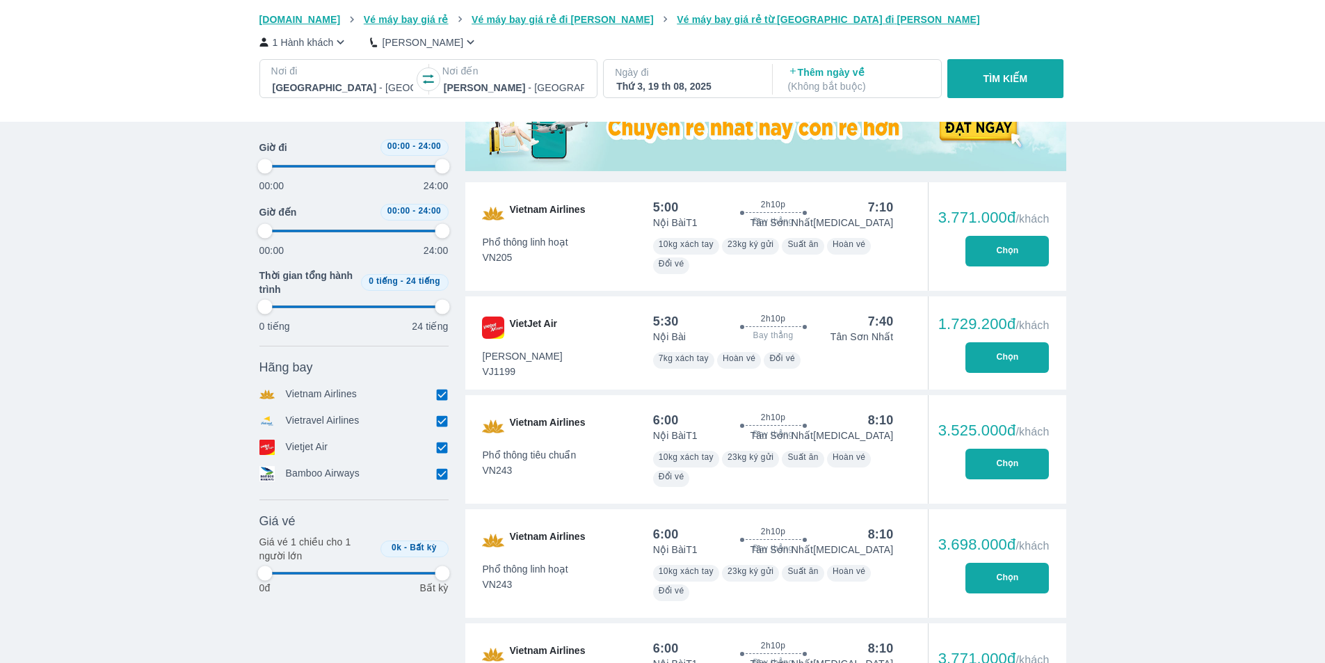
type input "97.9166666666667"
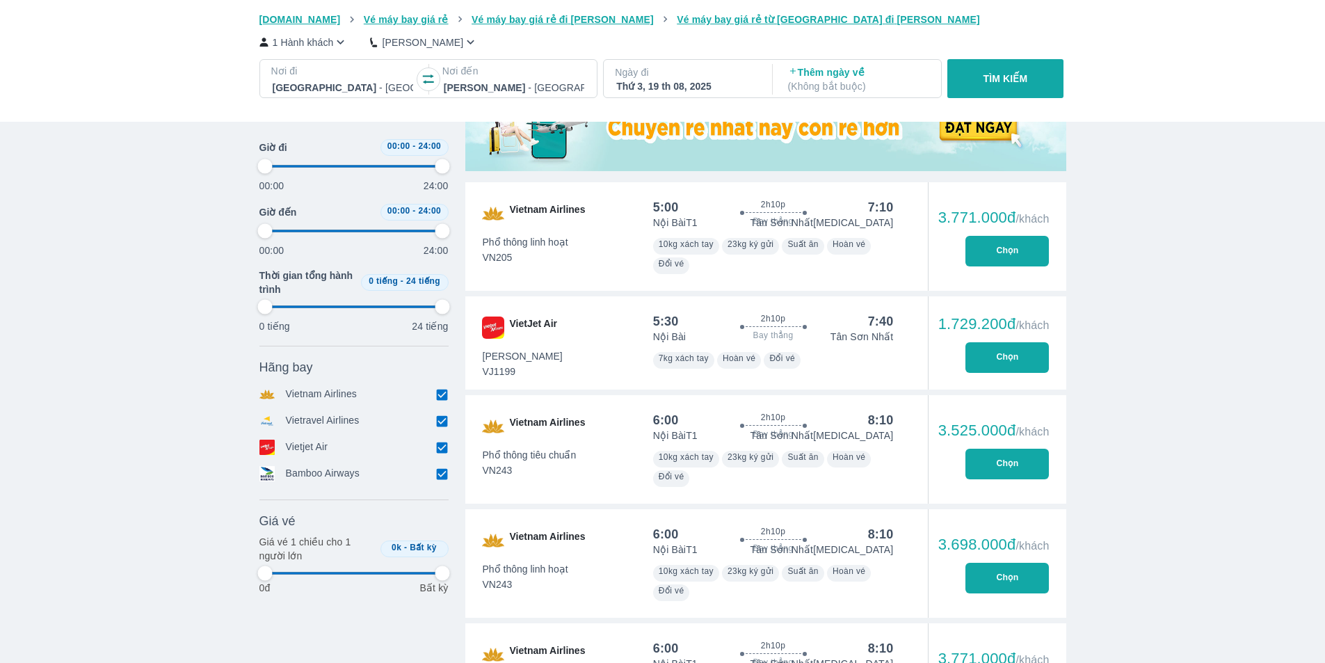
type input "97.9166666666667"
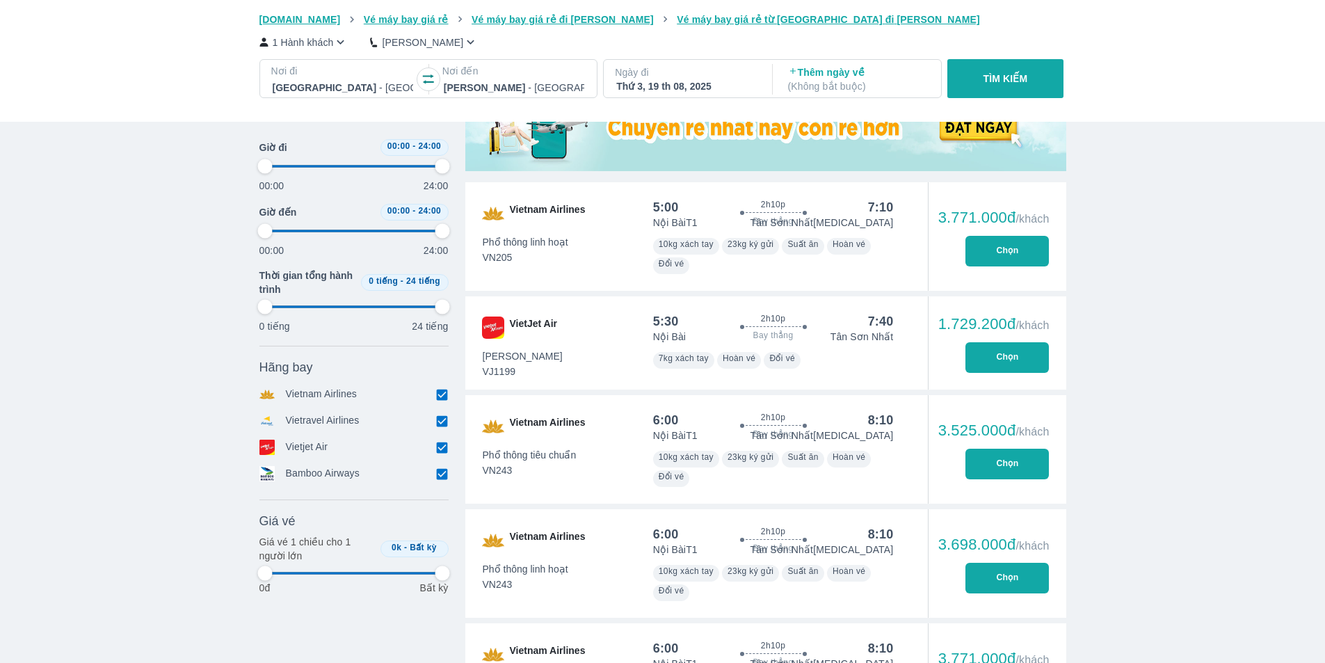
type input "97.9166666666667"
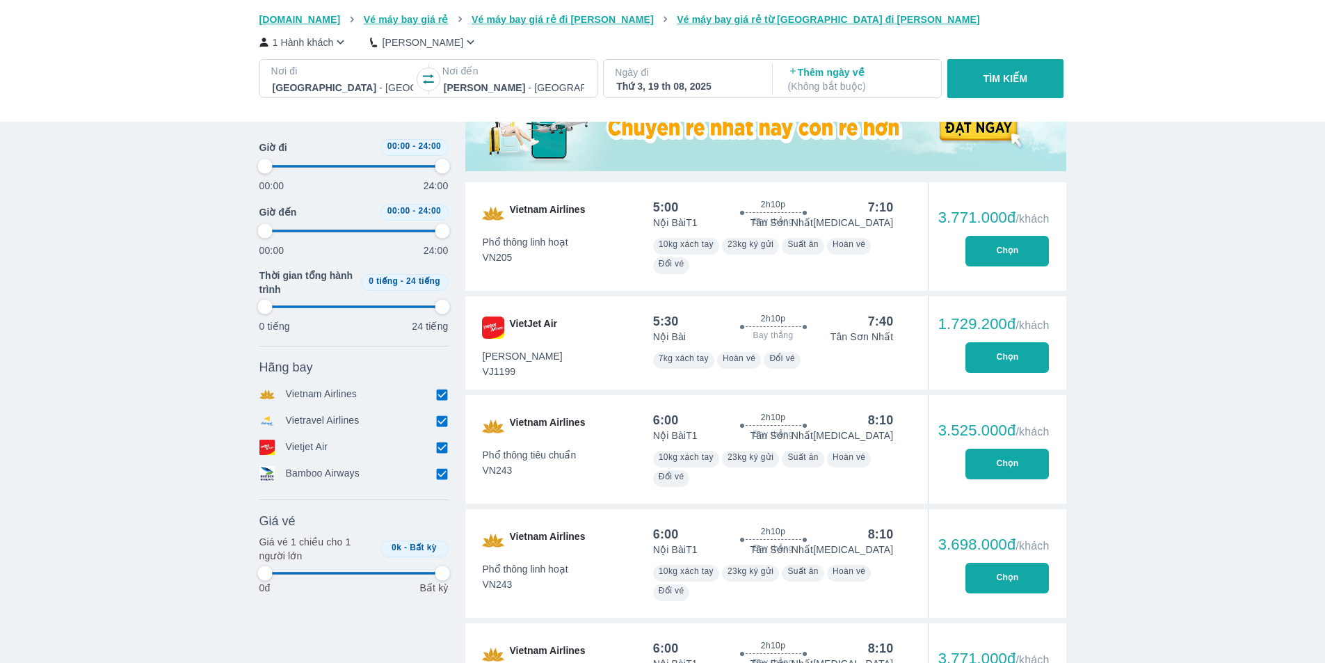
type input "97.9166666666667"
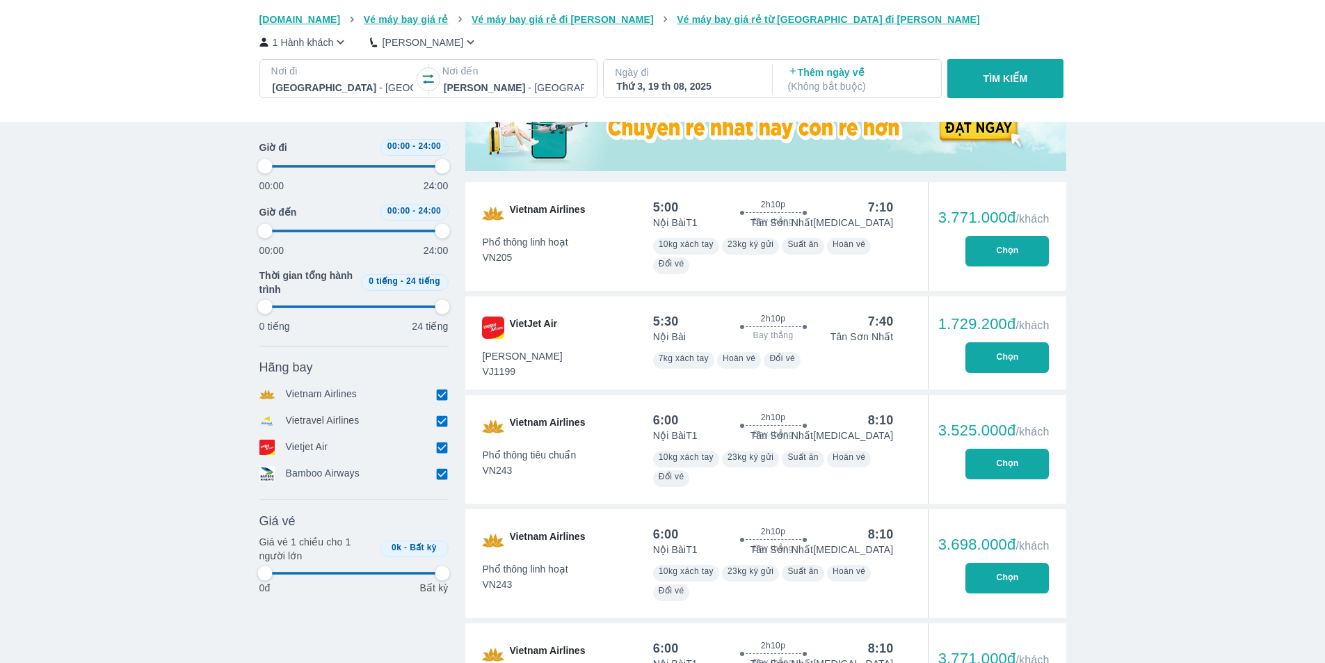
type input "97.9166666666667"
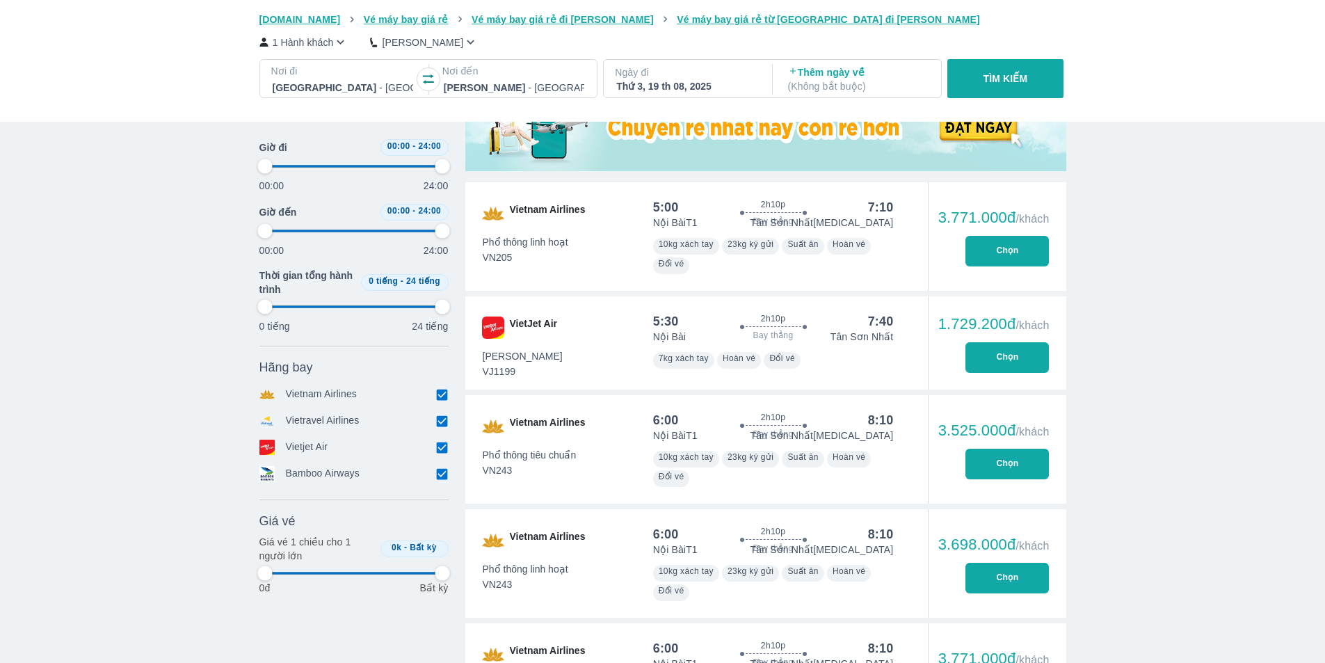
type input "97.9166666666667"
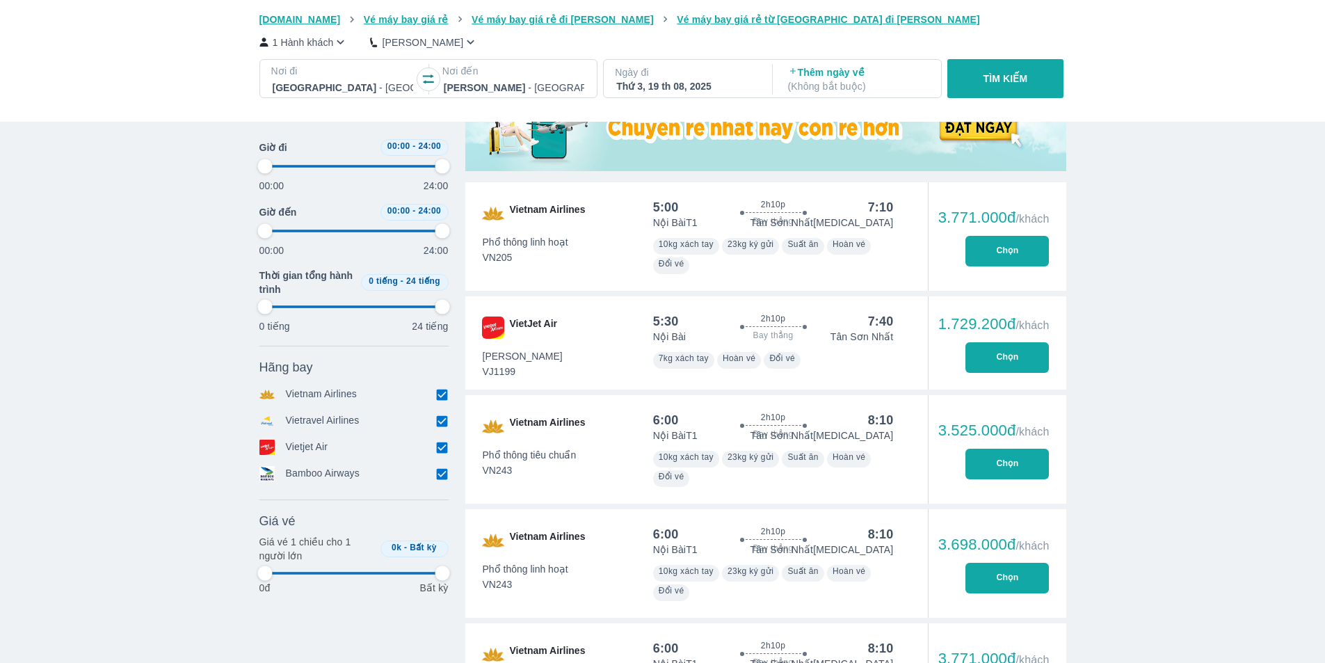
type input "97.9166666666667"
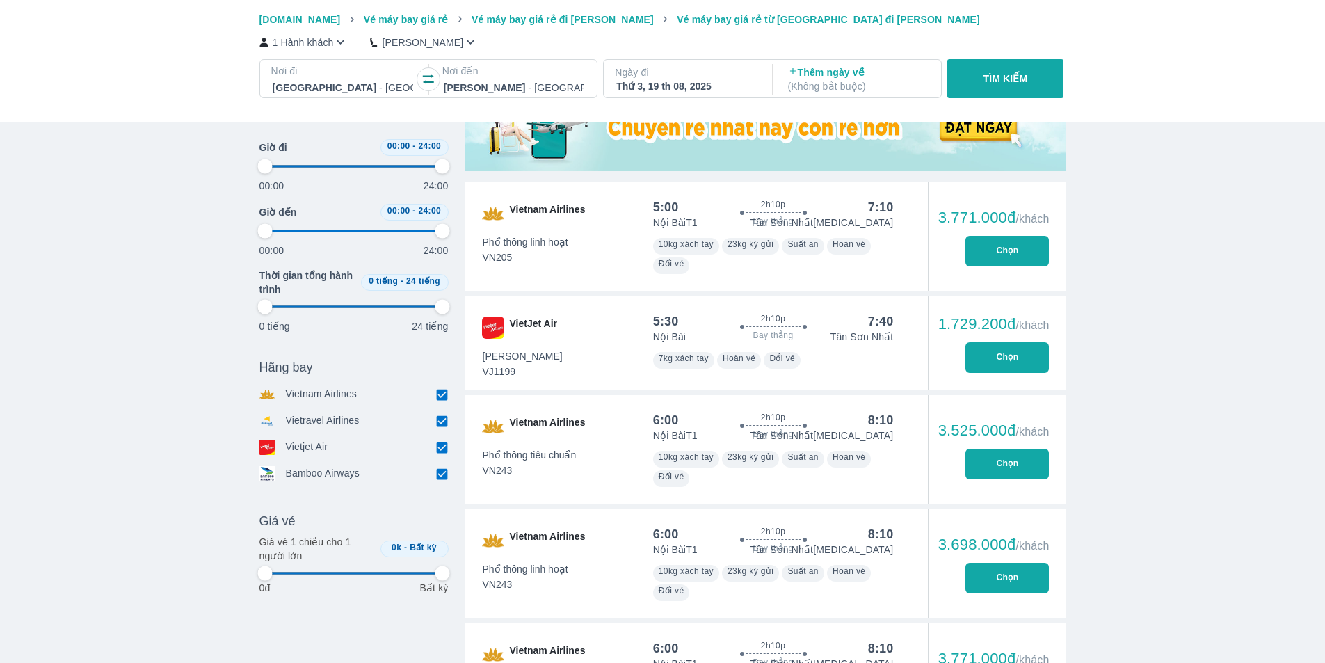
type input "97.9166666666667"
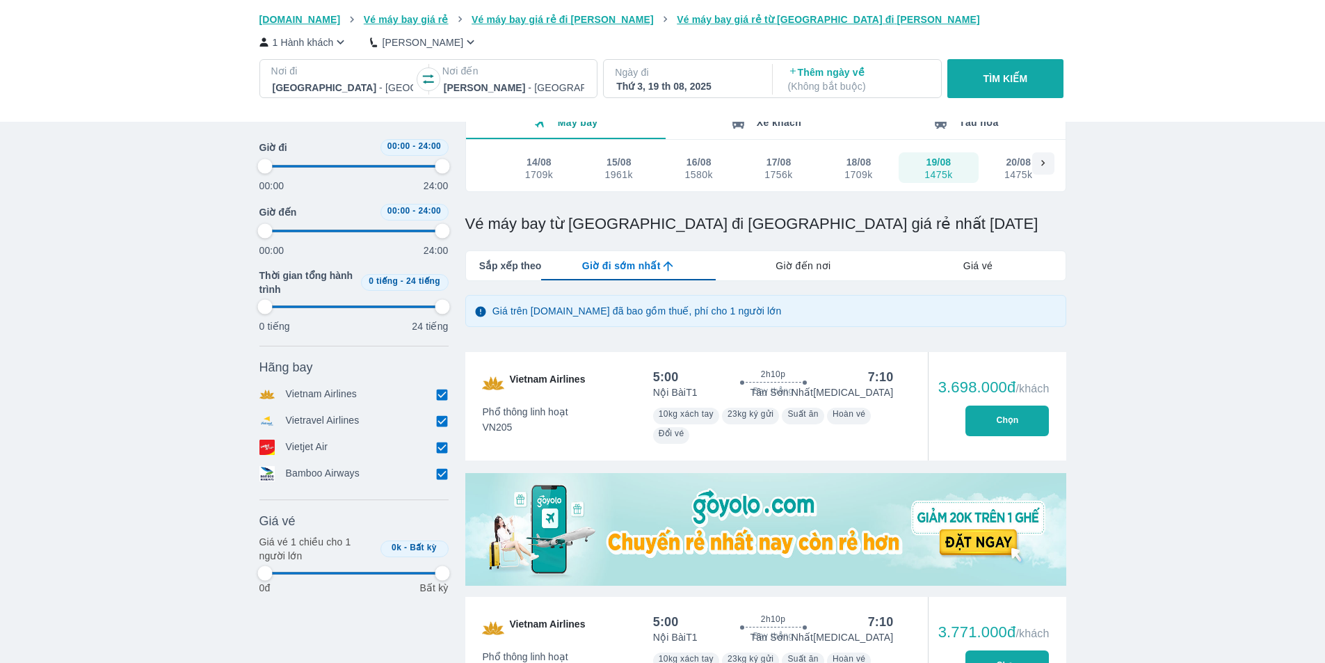
scroll to position [0, 0]
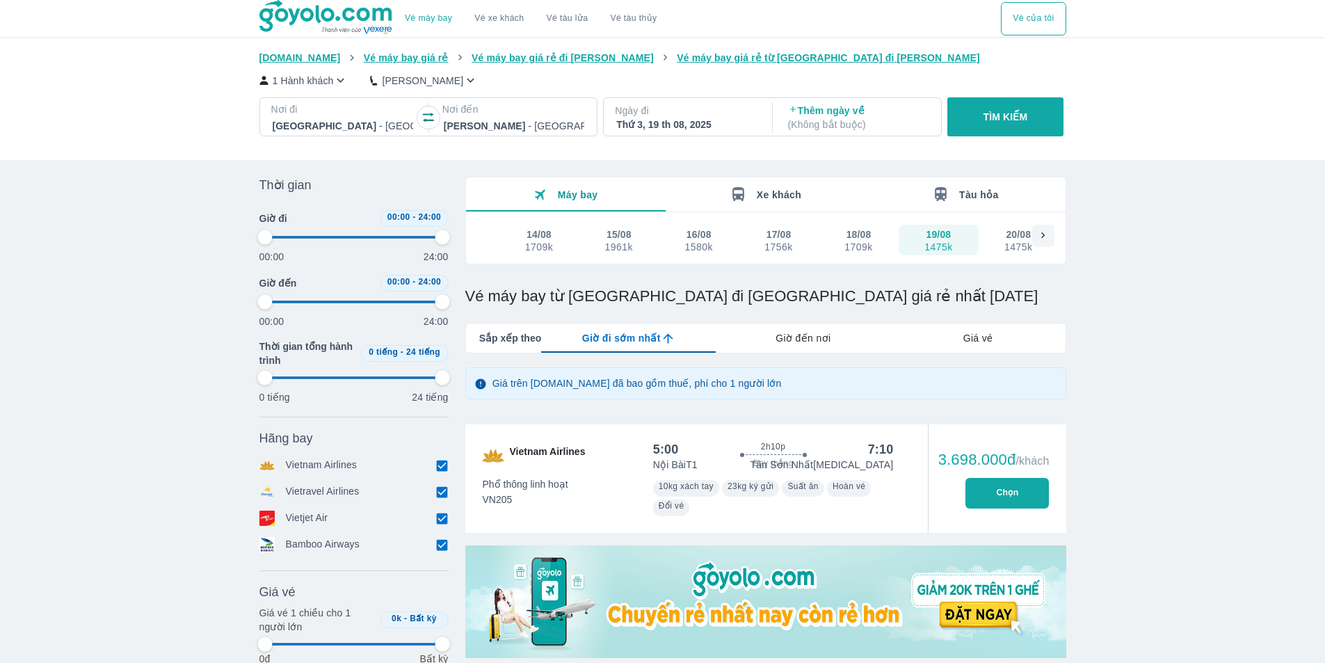
type input "97.9166666666667"
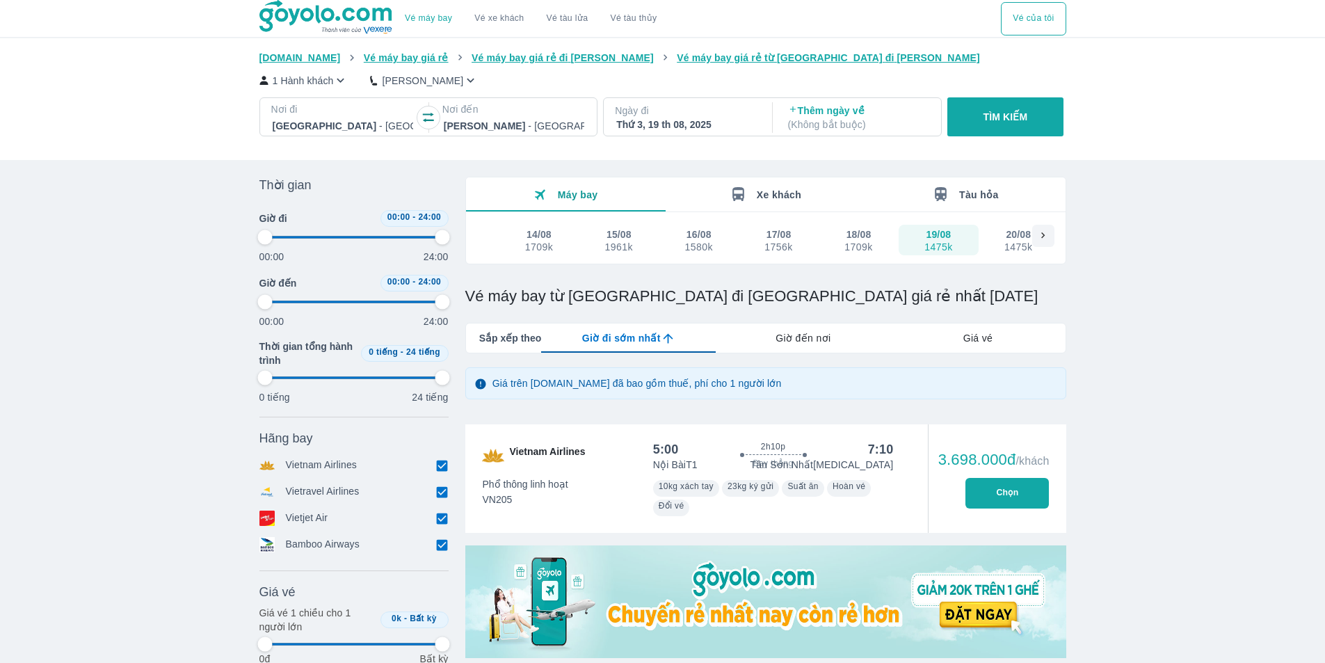
type input "97.9166666666667"
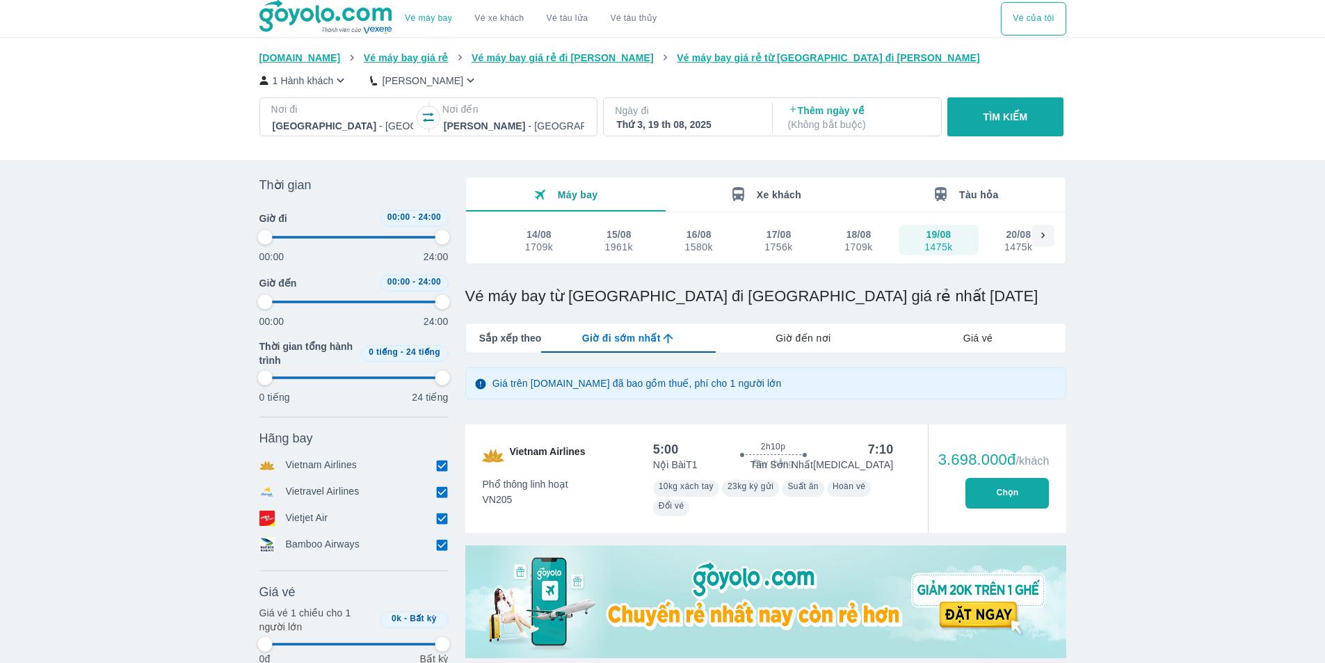
type input "97.9166666666667"
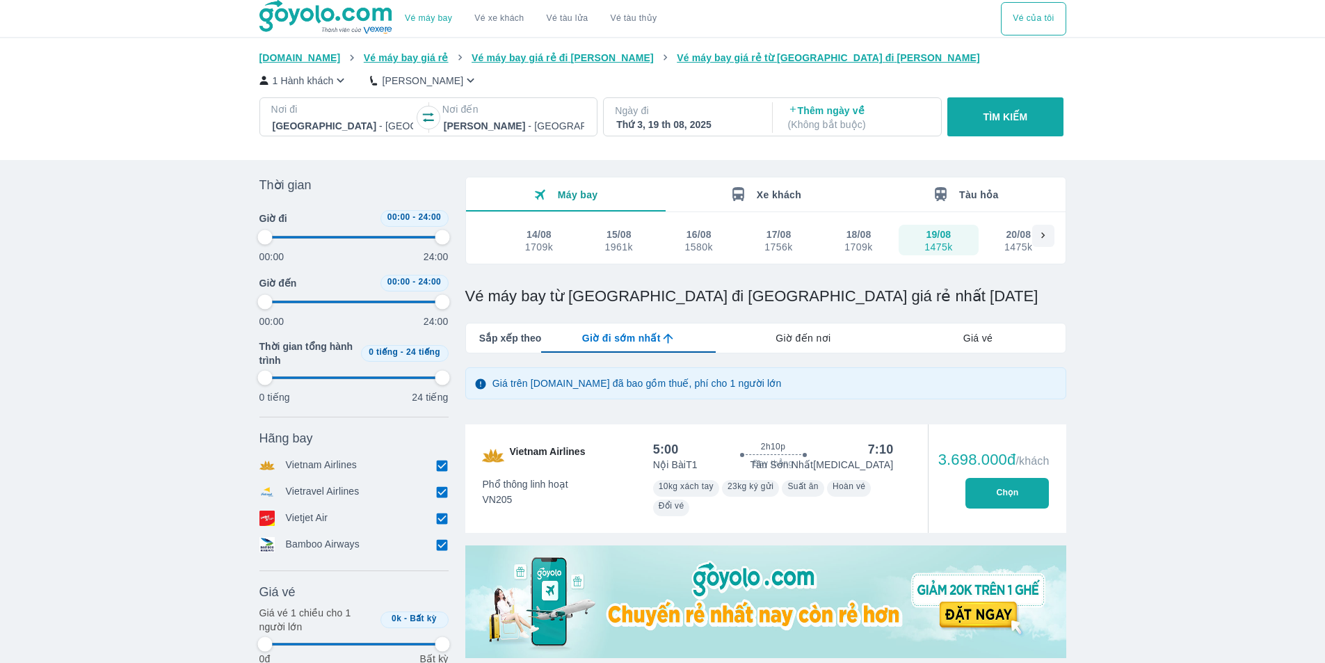
type input "97.9166666666667"
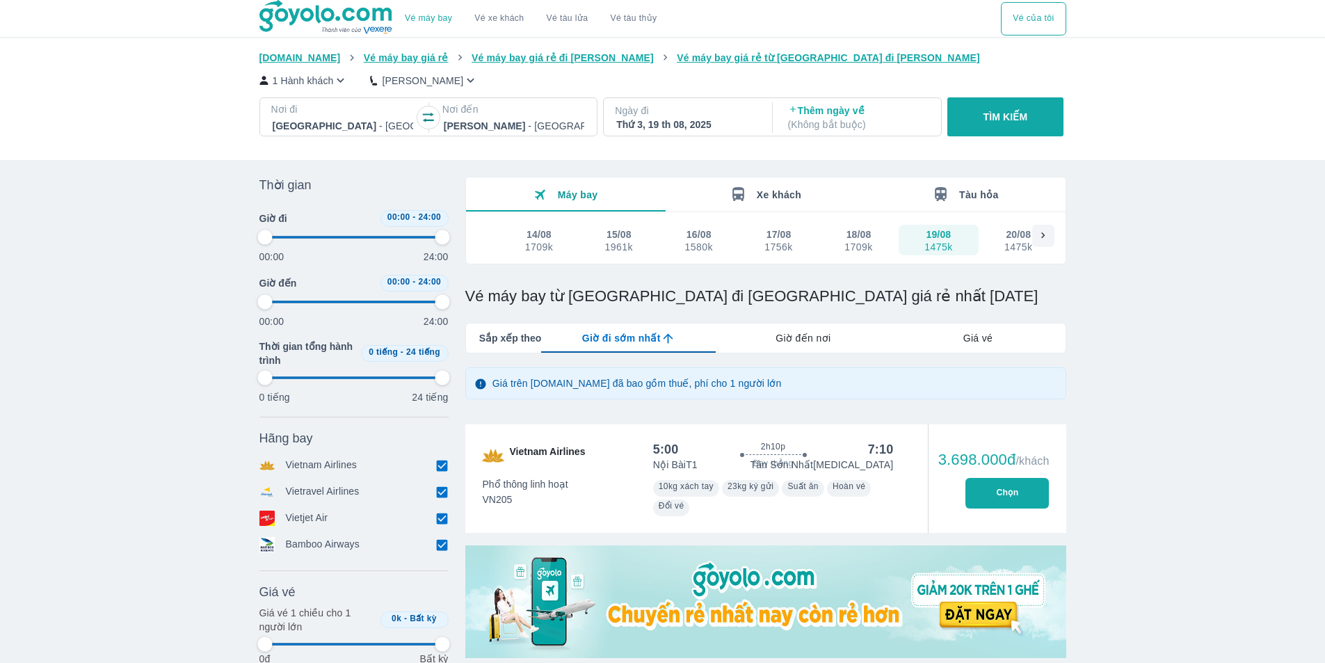
type input "97.9166666666667"
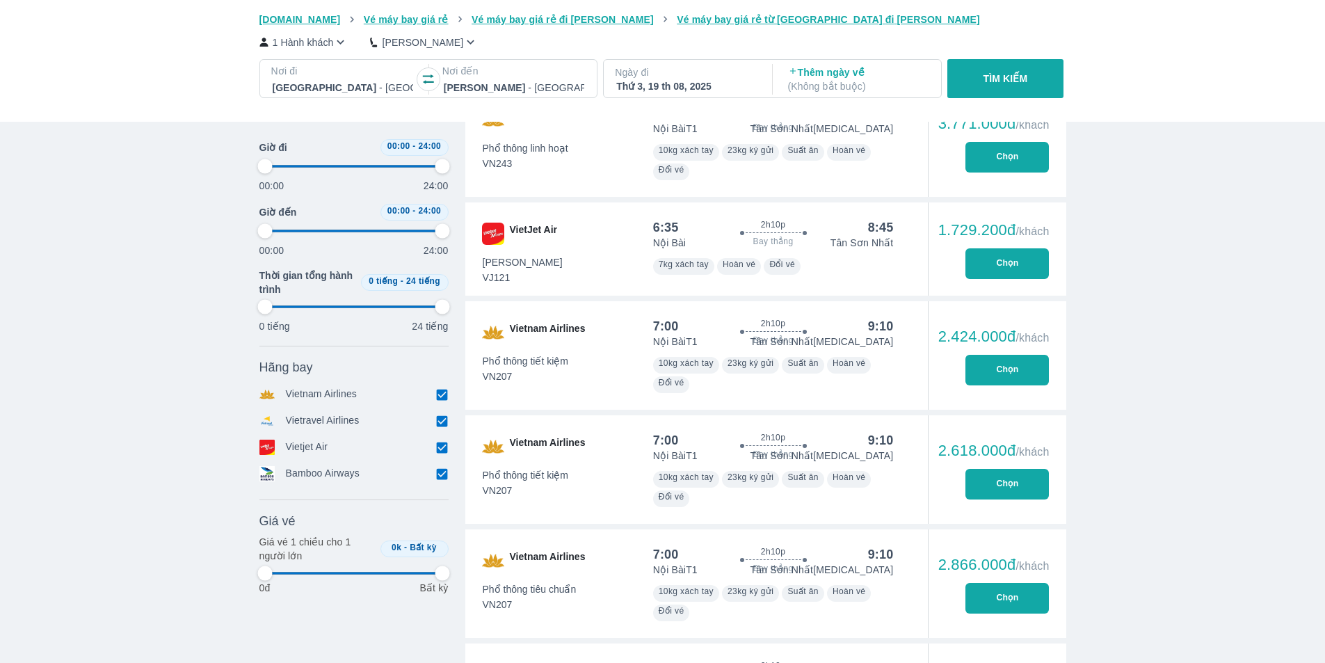
scroll to position [1043, 0]
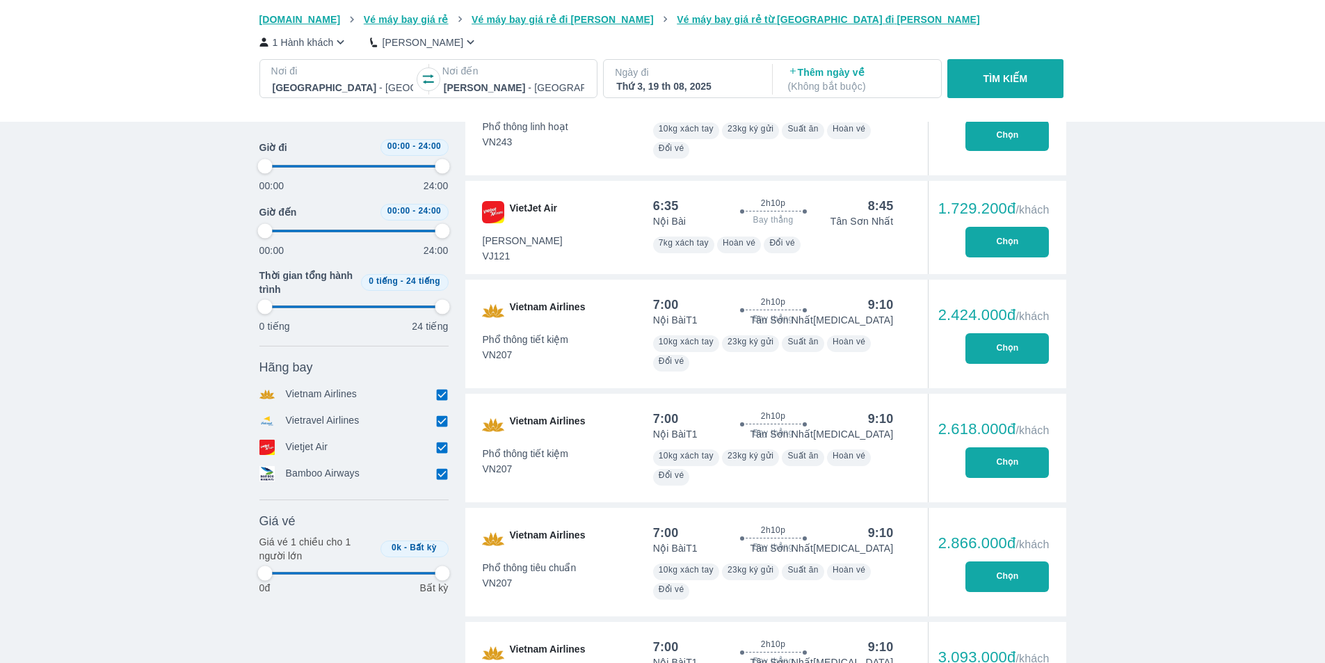
type input "97.9166666666667"
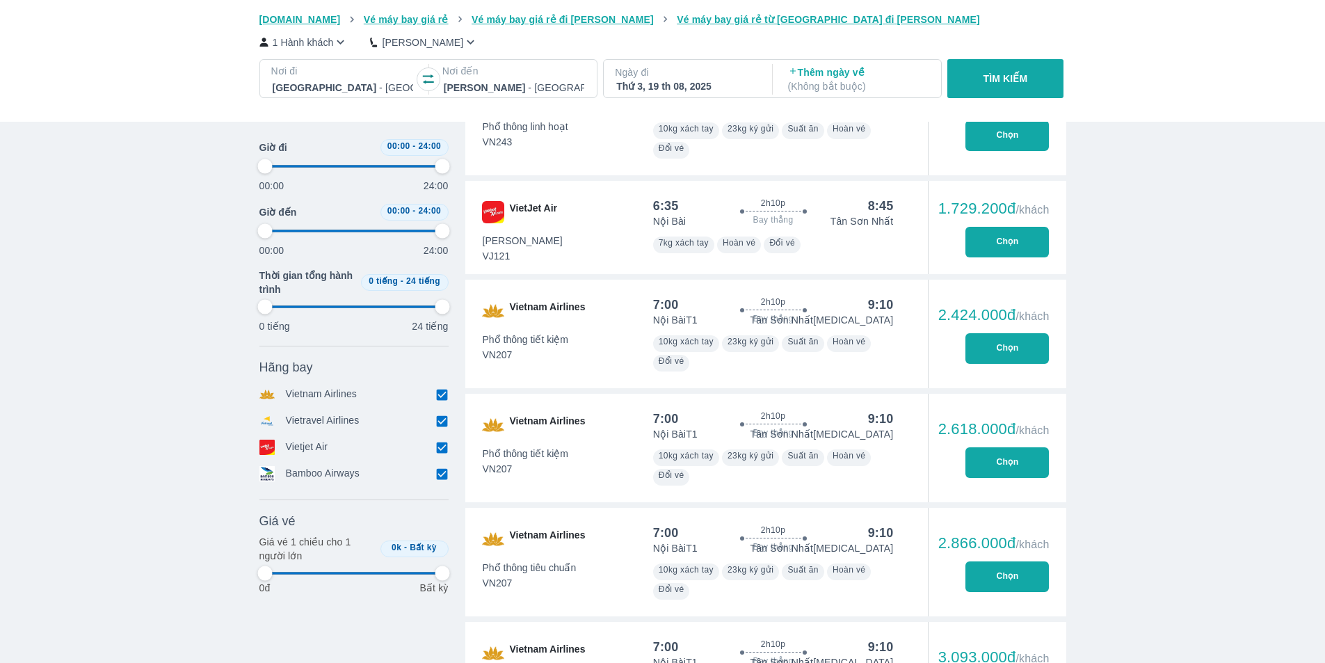
type input "97.9166666666667"
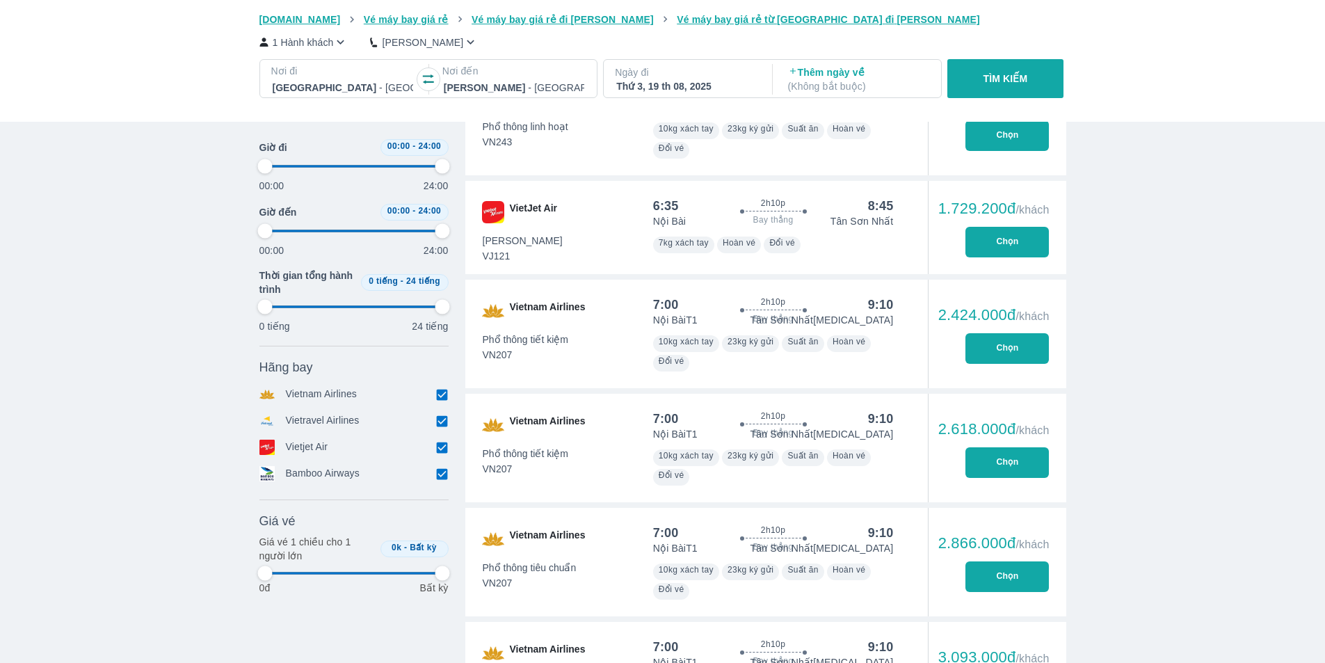
type input "97.9166666666667"
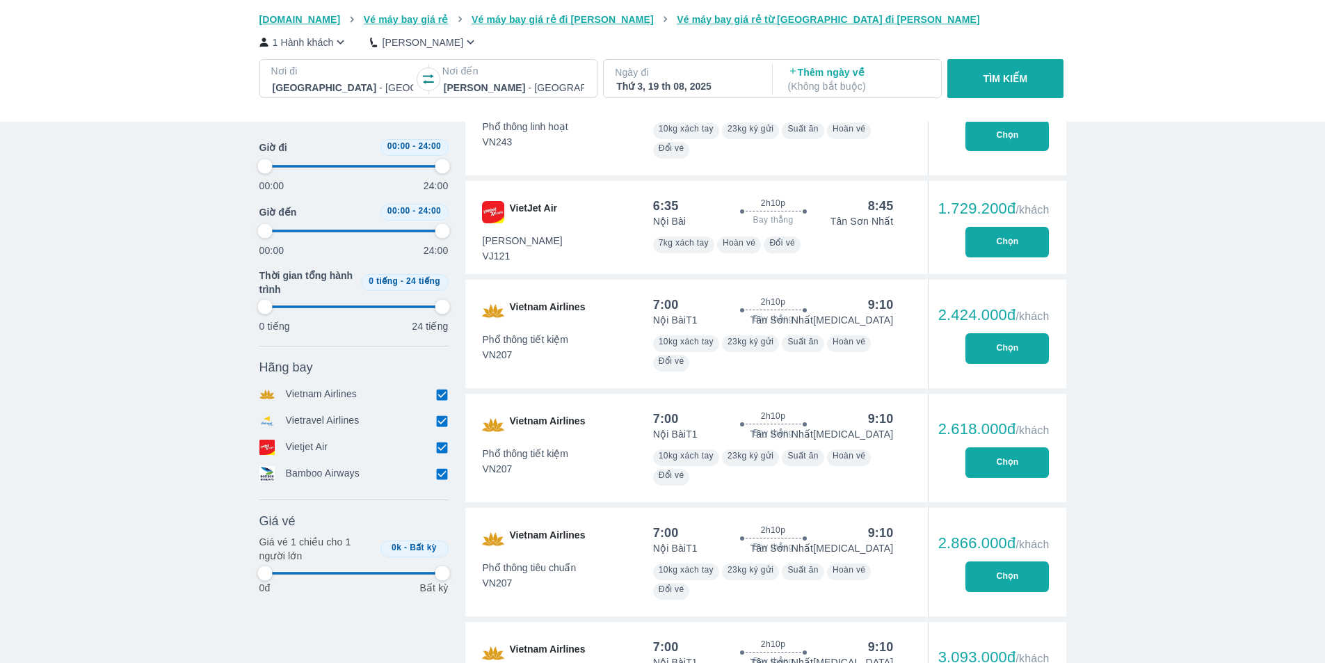
type input "97.9166666666667"
